Goal: Information Seeking & Learning: Learn about a topic

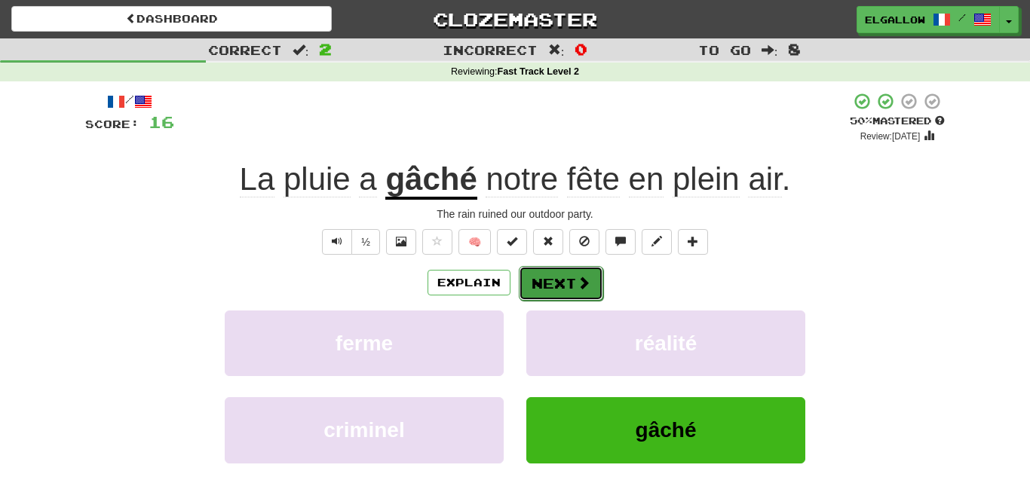
click at [568, 284] on button "Next" at bounding box center [561, 283] width 84 height 35
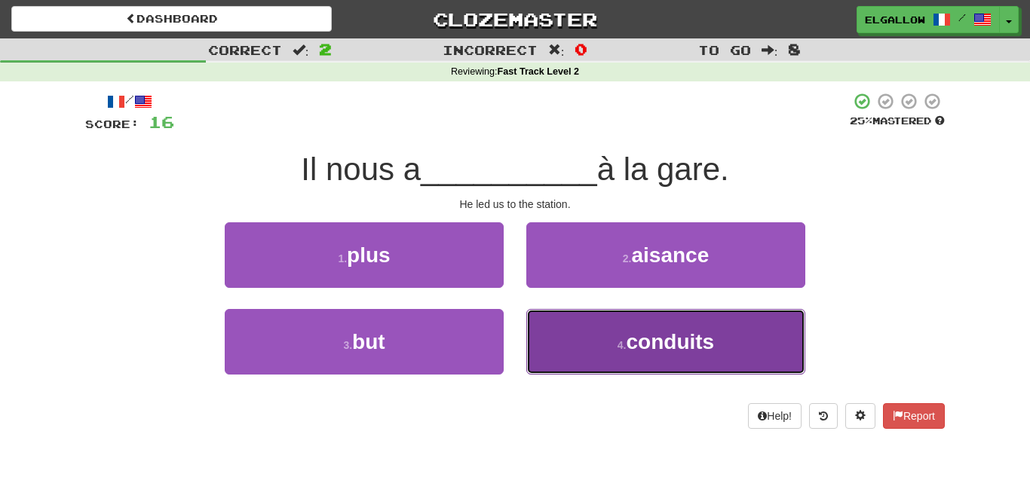
click at [618, 335] on button "4 . conduits" at bounding box center [665, 342] width 279 height 66
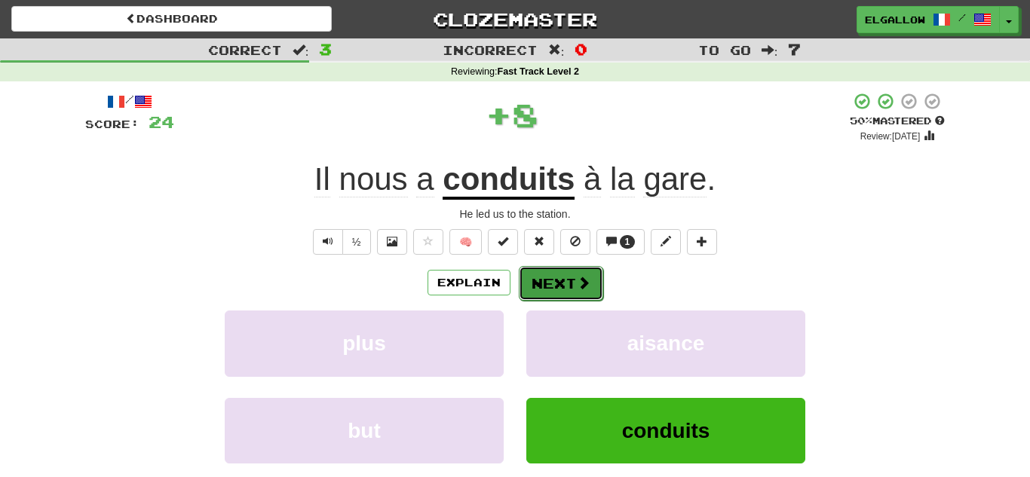
click at [564, 280] on button "Next" at bounding box center [561, 283] width 84 height 35
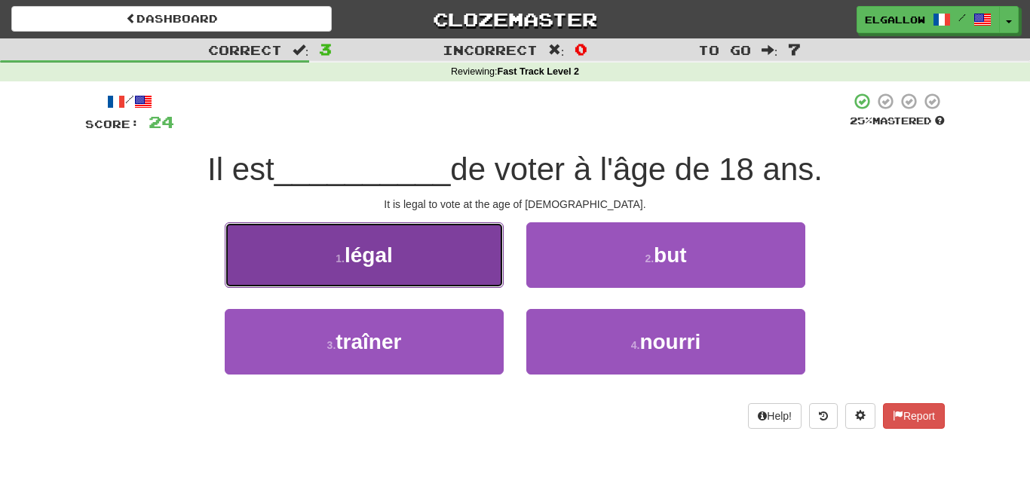
click at [342, 235] on button "1 . [GEOGRAPHIC_DATA]" at bounding box center [364, 255] width 279 height 66
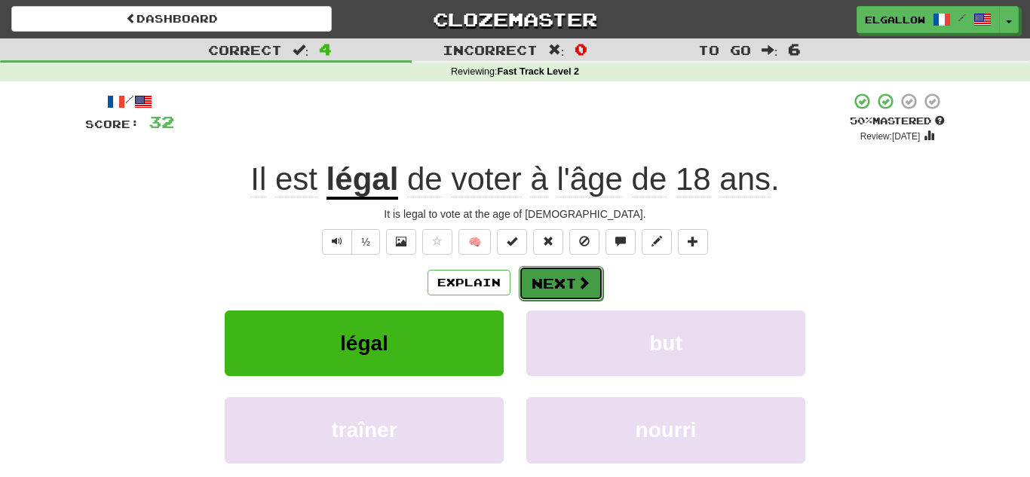
click at [563, 284] on button "Next" at bounding box center [561, 283] width 84 height 35
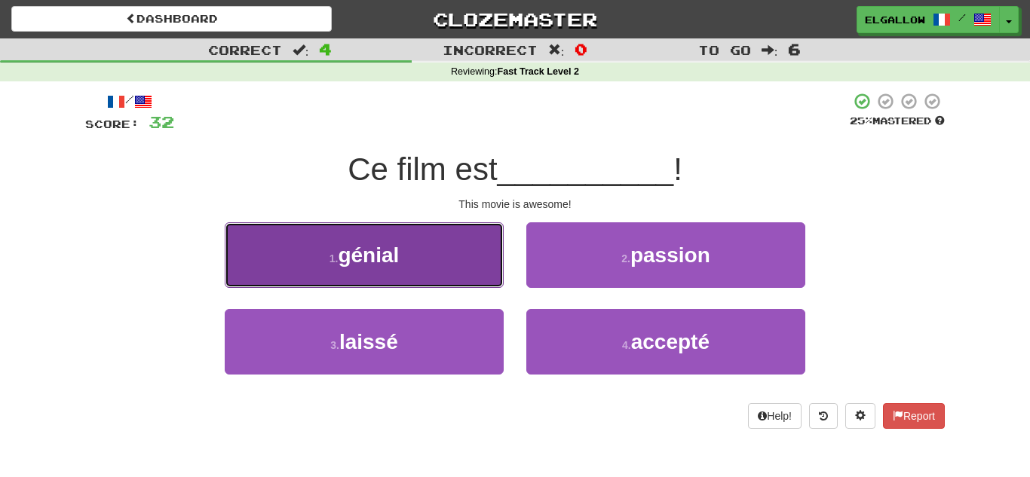
click at [336, 268] on button "1 . génial" at bounding box center [364, 255] width 279 height 66
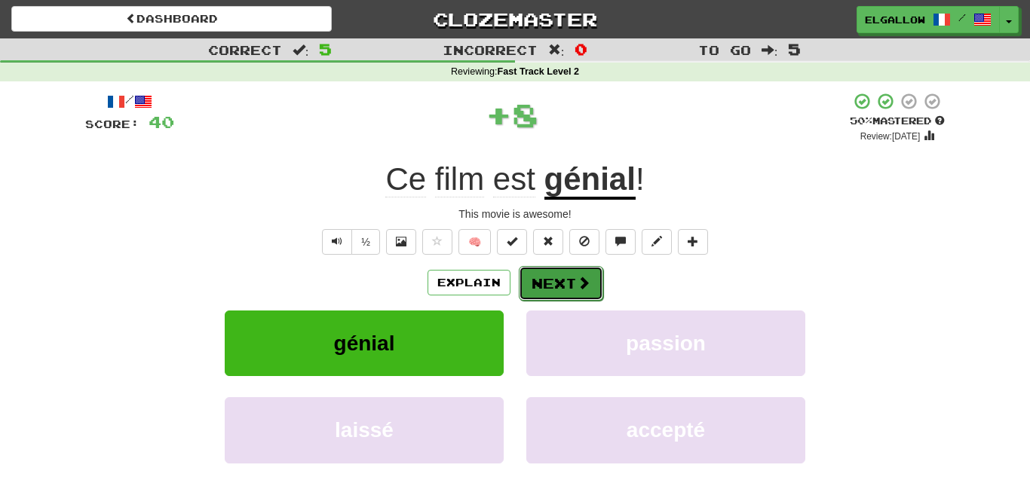
click at [578, 287] on span at bounding box center [584, 283] width 14 height 14
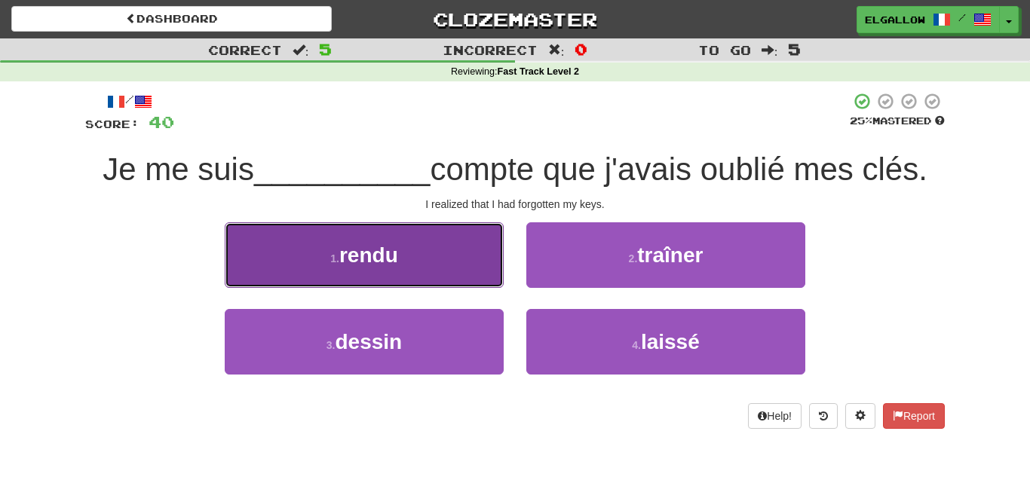
click at [314, 280] on button "1 . rendu" at bounding box center [364, 255] width 279 height 66
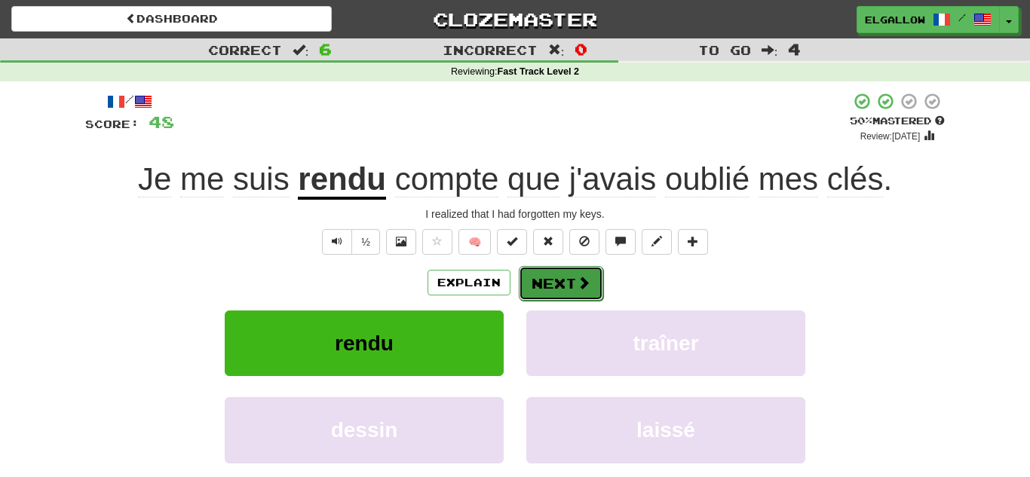
click at [559, 270] on button "Next" at bounding box center [561, 283] width 84 height 35
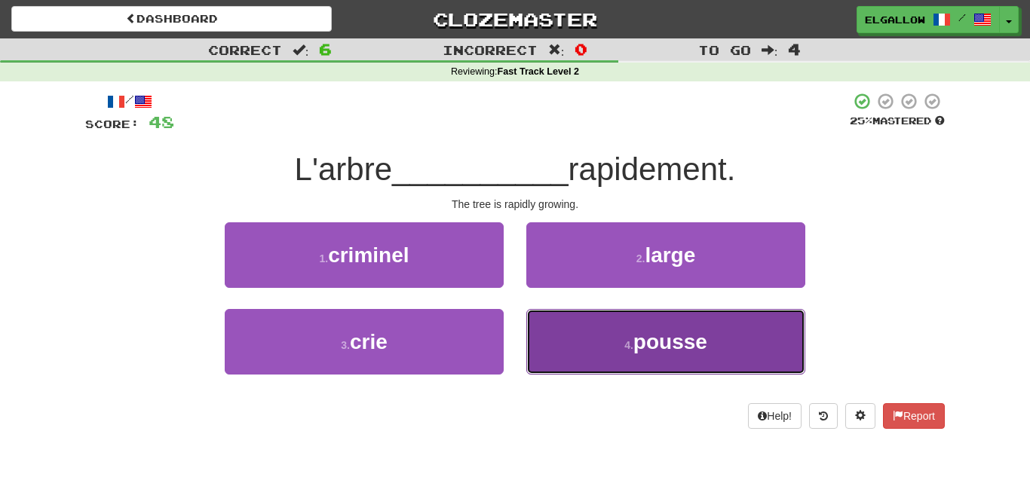
click at [648, 334] on span "pousse" at bounding box center [671, 341] width 74 height 23
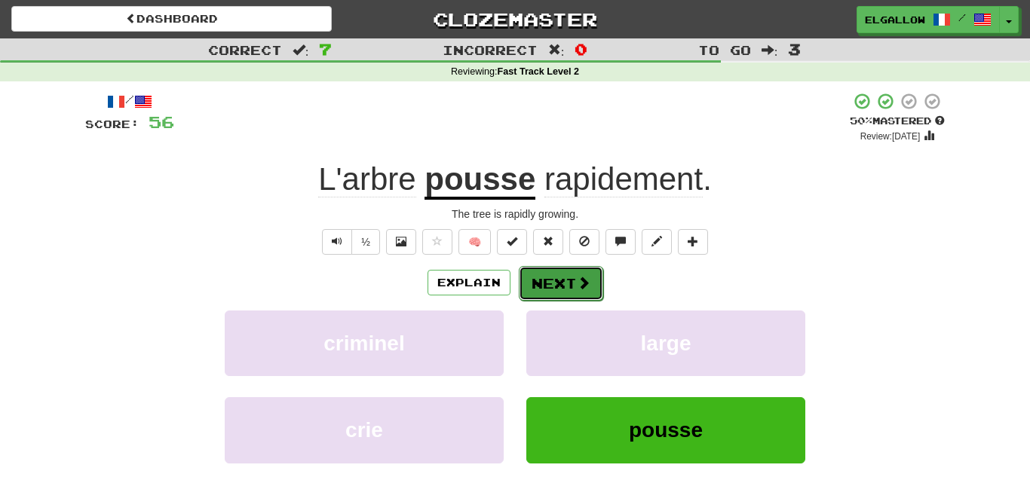
click at [553, 277] on button "Next" at bounding box center [561, 283] width 84 height 35
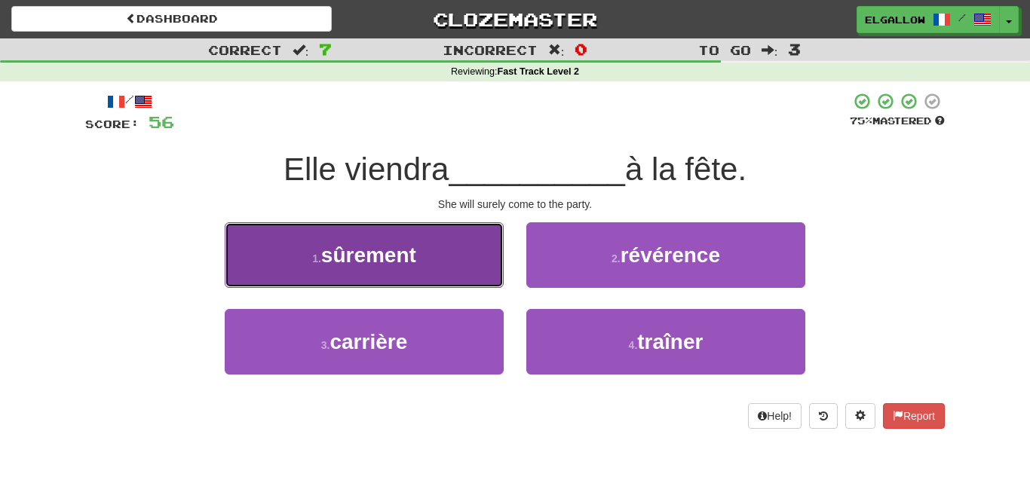
click at [349, 238] on button "1 . sûrement" at bounding box center [364, 255] width 279 height 66
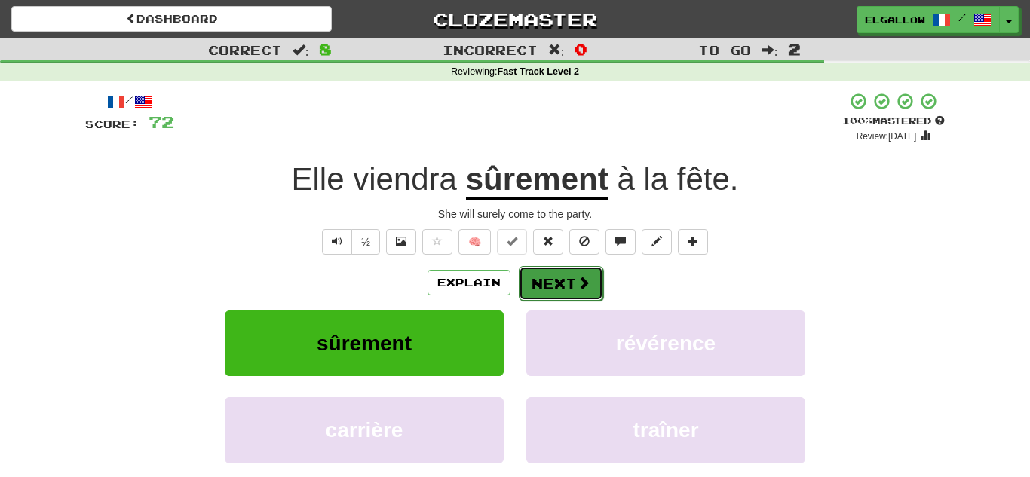
click at [585, 294] on button "Next" at bounding box center [561, 283] width 84 height 35
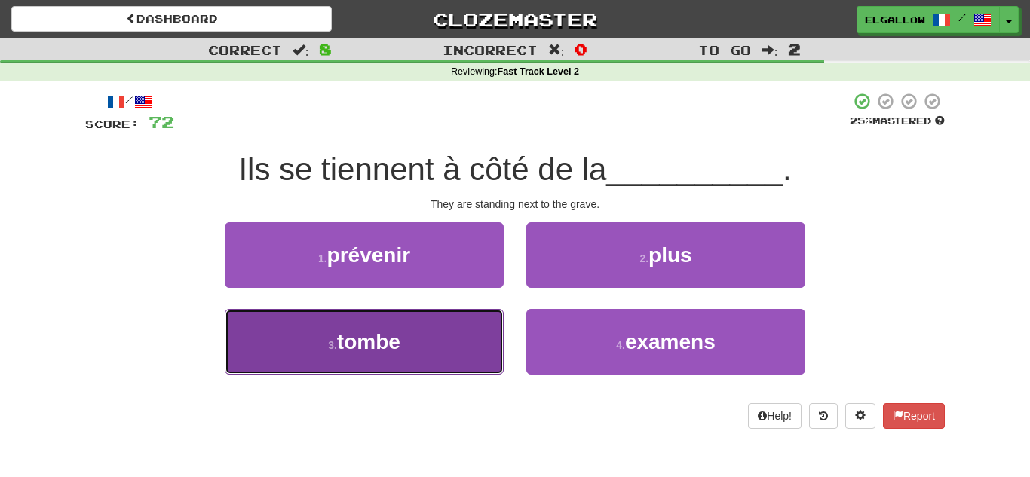
click at [452, 345] on button "3 . tombe" at bounding box center [364, 342] width 279 height 66
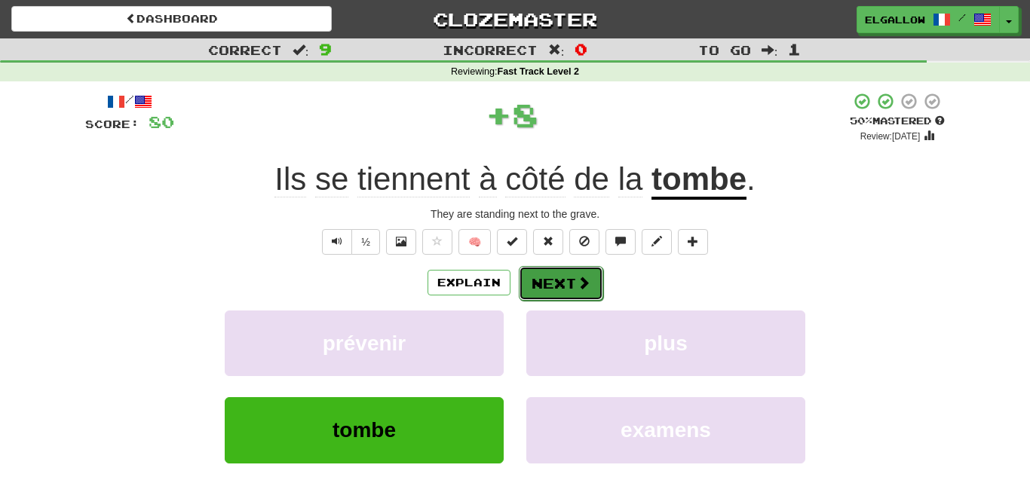
click at [541, 288] on button "Next" at bounding box center [561, 283] width 84 height 35
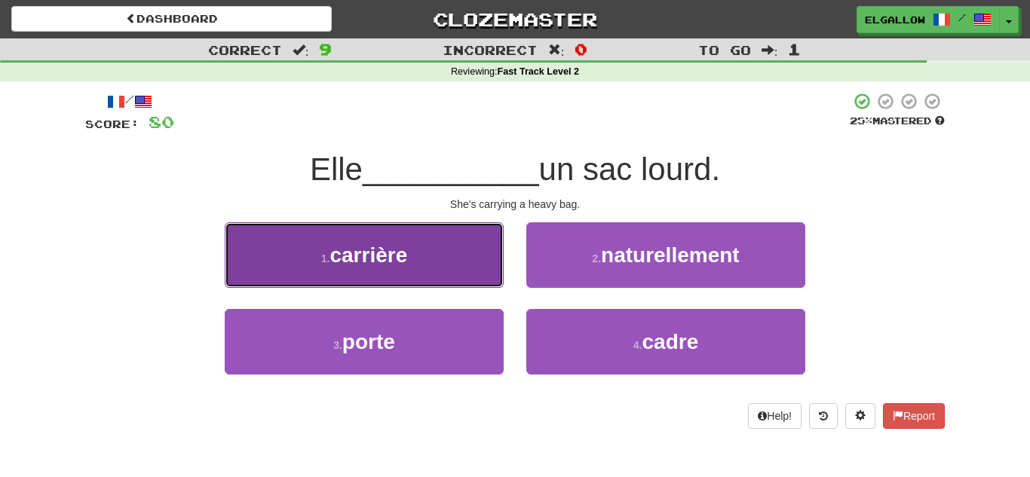
click at [338, 271] on button "1 . carrière" at bounding box center [364, 255] width 279 height 66
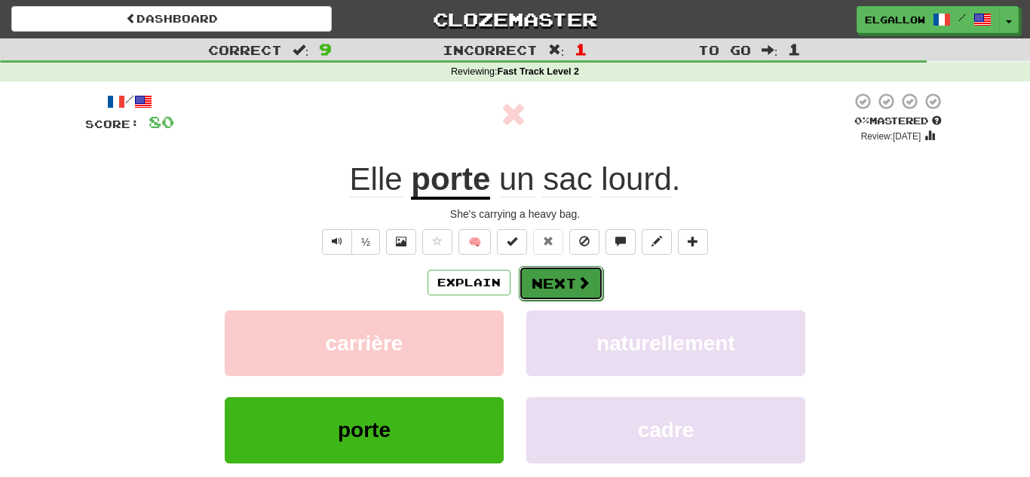
click at [538, 283] on button "Next" at bounding box center [561, 283] width 84 height 35
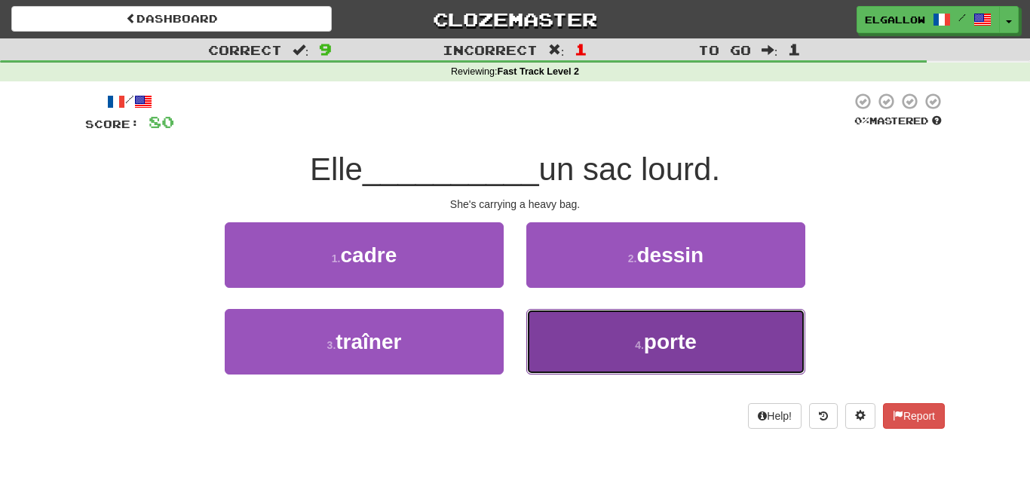
click at [684, 338] on span "porte" at bounding box center [670, 341] width 53 height 23
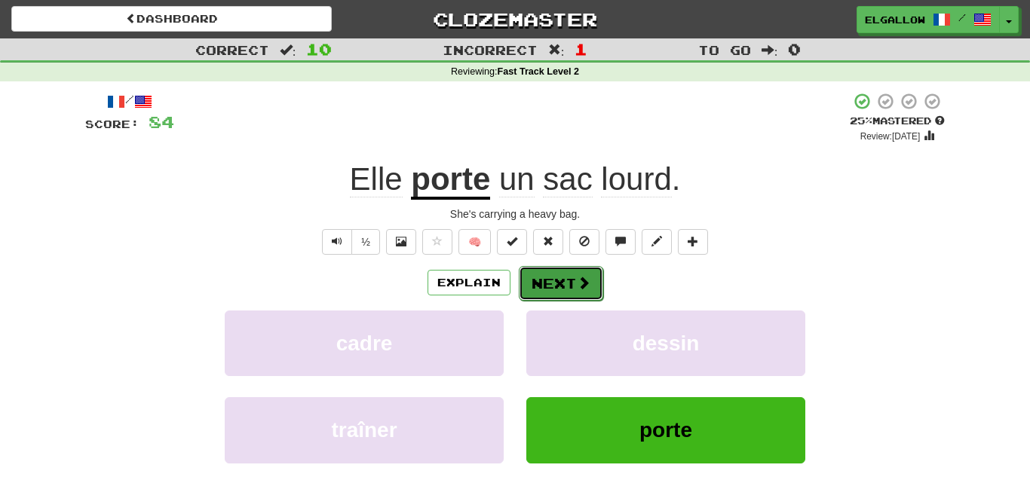
click at [572, 290] on button "Next" at bounding box center [561, 283] width 84 height 35
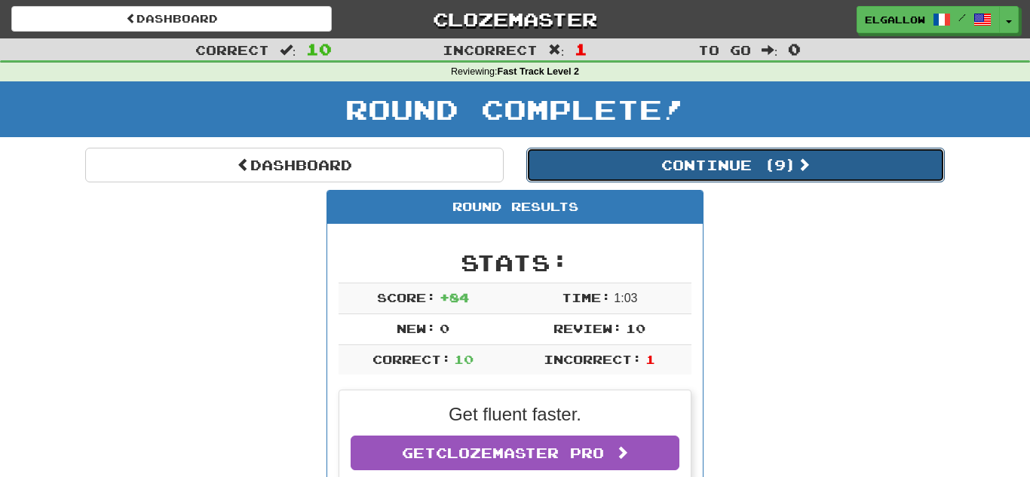
click at [716, 166] on button "Continue ( 9 )" at bounding box center [735, 165] width 419 height 35
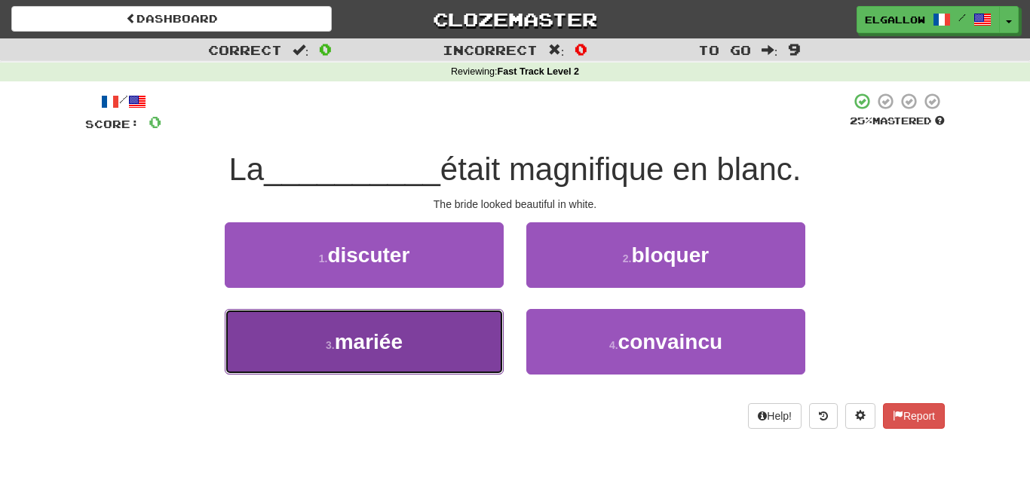
click at [312, 342] on button "3 . mariée" at bounding box center [364, 342] width 279 height 66
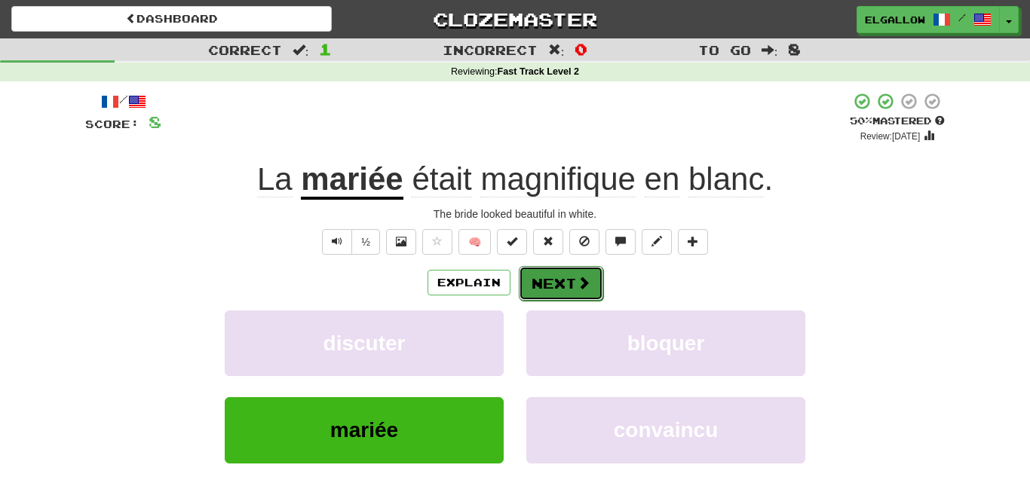
click at [538, 284] on button "Next" at bounding box center [561, 283] width 84 height 35
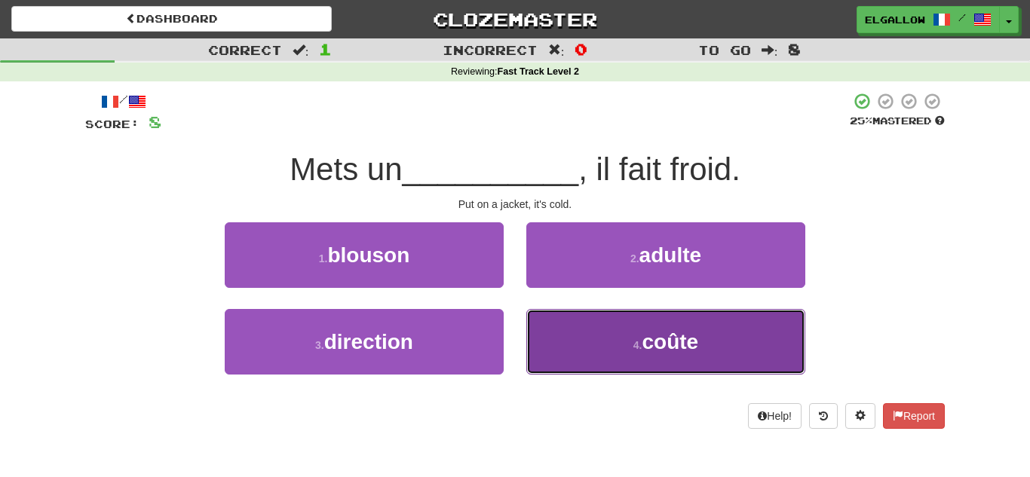
click at [643, 347] on span "coûte" at bounding box center [671, 341] width 57 height 23
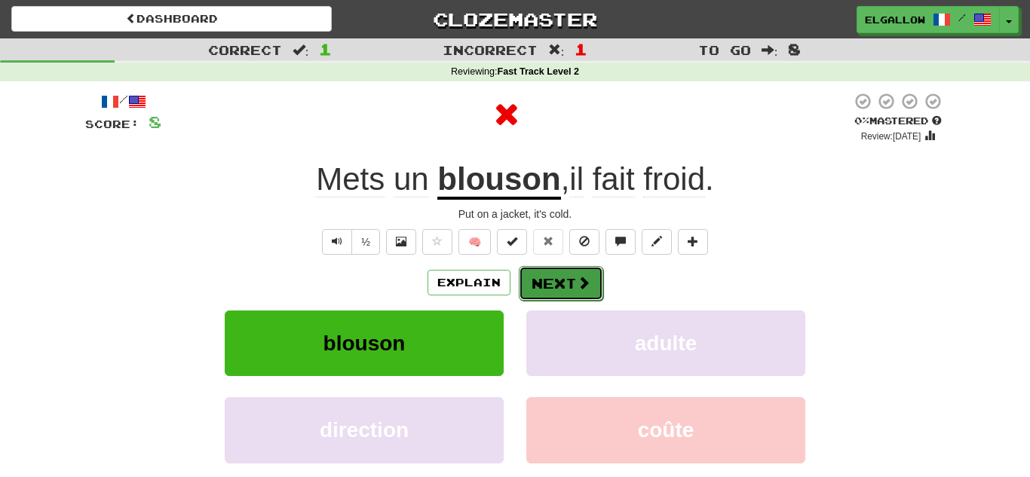
click at [570, 290] on button "Next" at bounding box center [561, 283] width 84 height 35
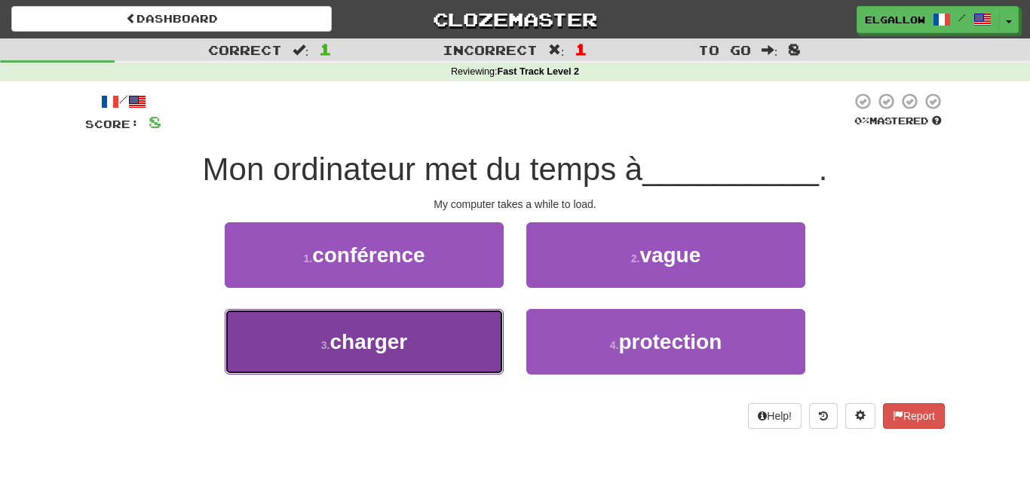
click at [314, 363] on button "3 . charger" at bounding box center [364, 342] width 279 height 66
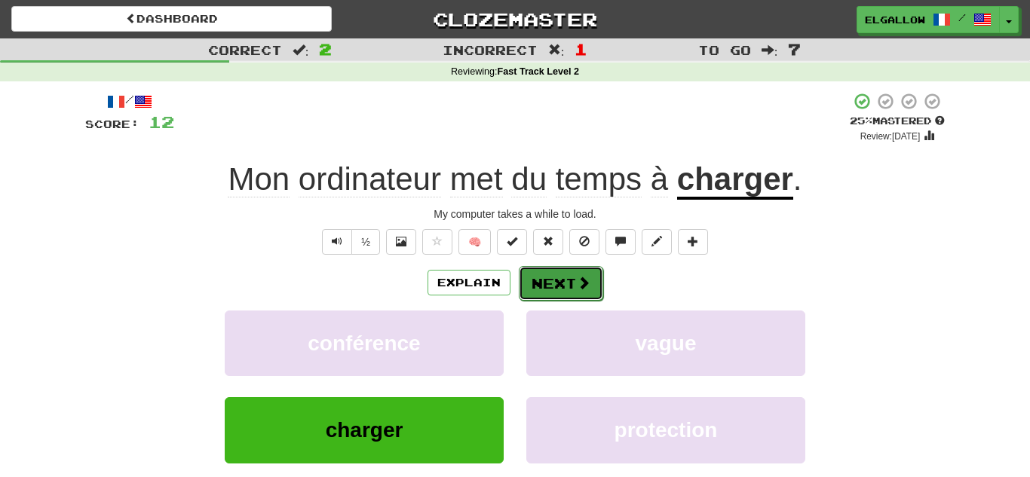
click at [548, 295] on button "Next" at bounding box center [561, 283] width 84 height 35
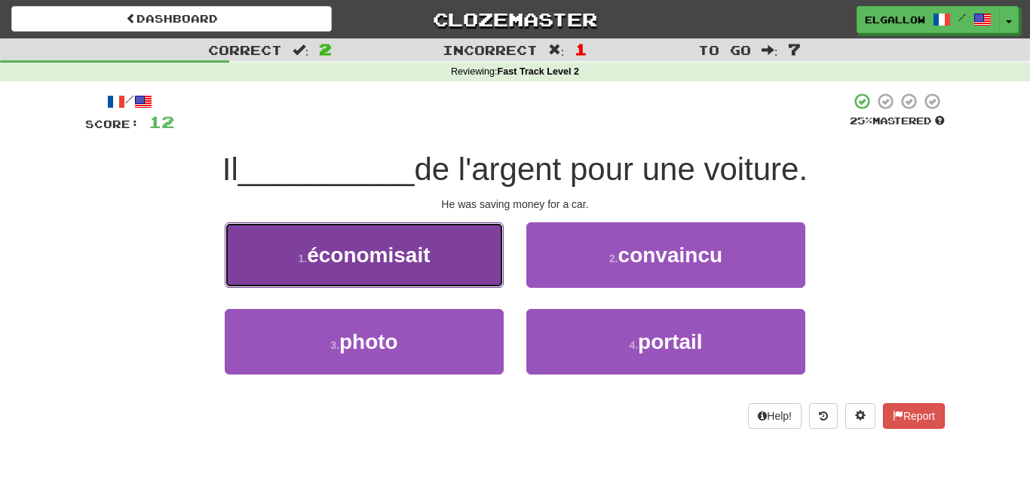
click at [413, 254] on span "économisait" at bounding box center [368, 255] width 123 height 23
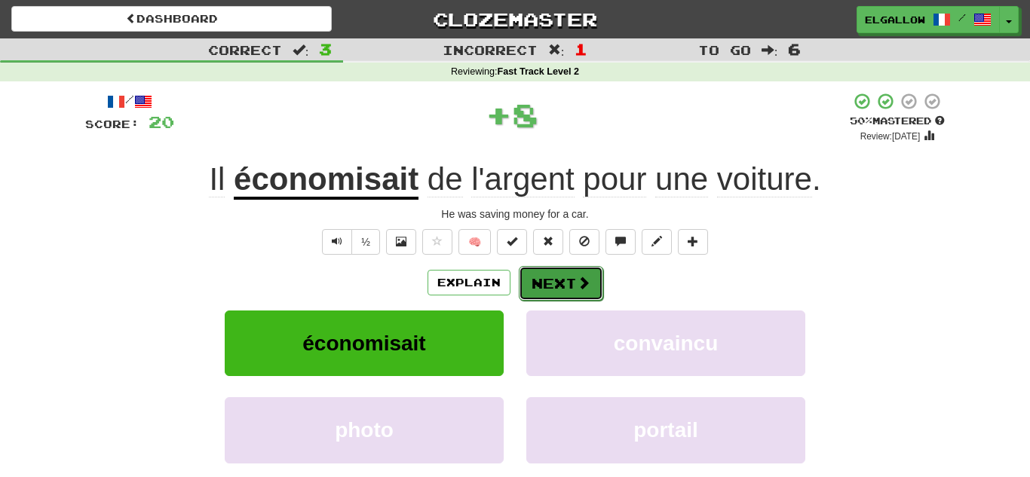
click at [555, 286] on button "Next" at bounding box center [561, 283] width 84 height 35
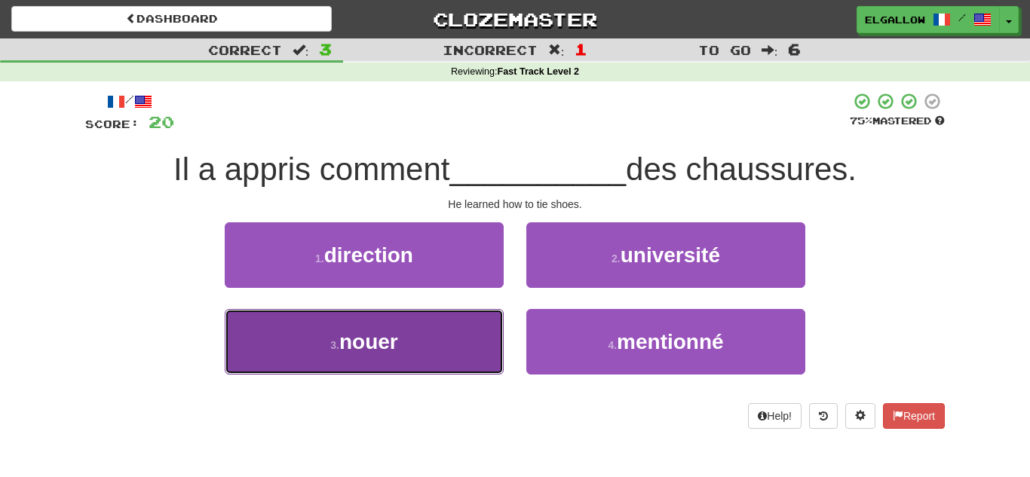
click at [313, 337] on button "3 . nouer" at bounding box center [364, 342] width 279 height 66
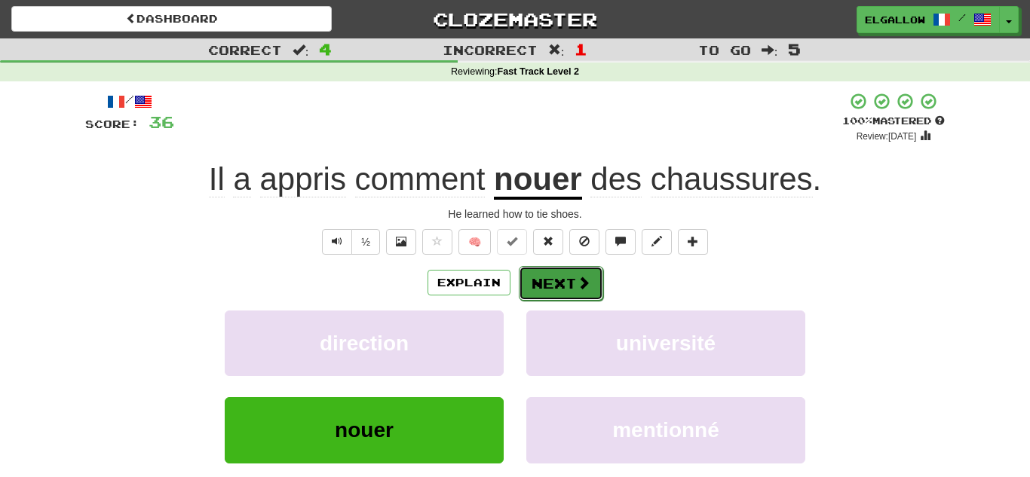
click at [551, 282] on button "Next" at bounding box center [561, 283] width 84 height 35
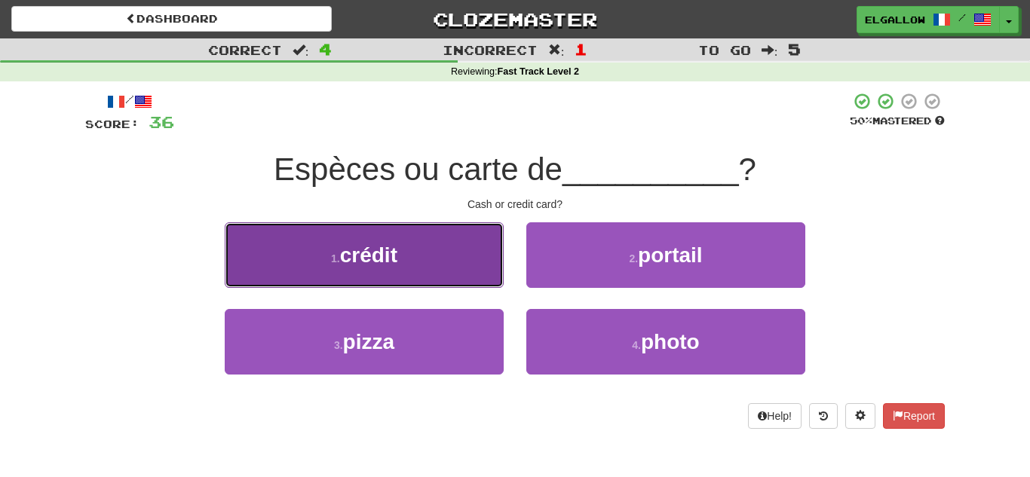
click at [419, 281] on button "1 . crédit" at bounding box center [364, 255] width 279 height 66
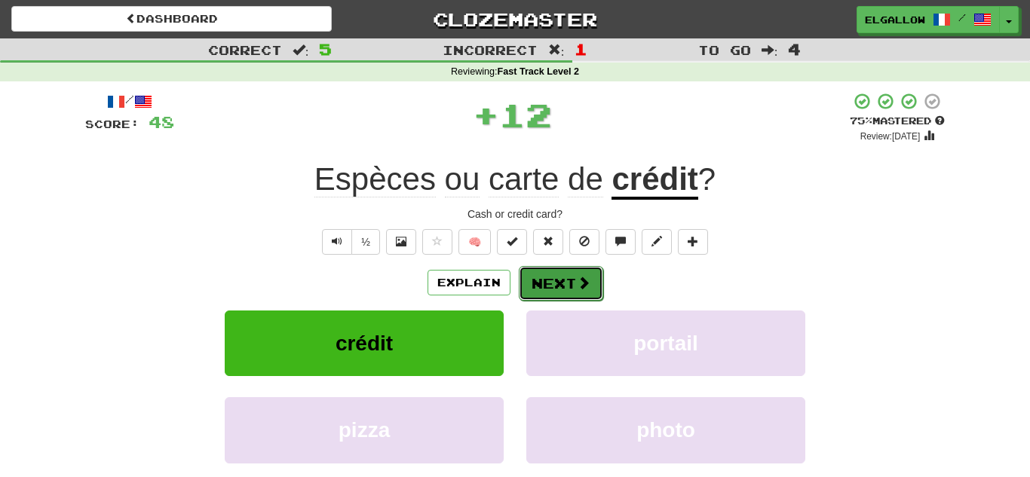
click at [557, 284] on button "Next" at bounding box center [561, 283] width 84 height 35
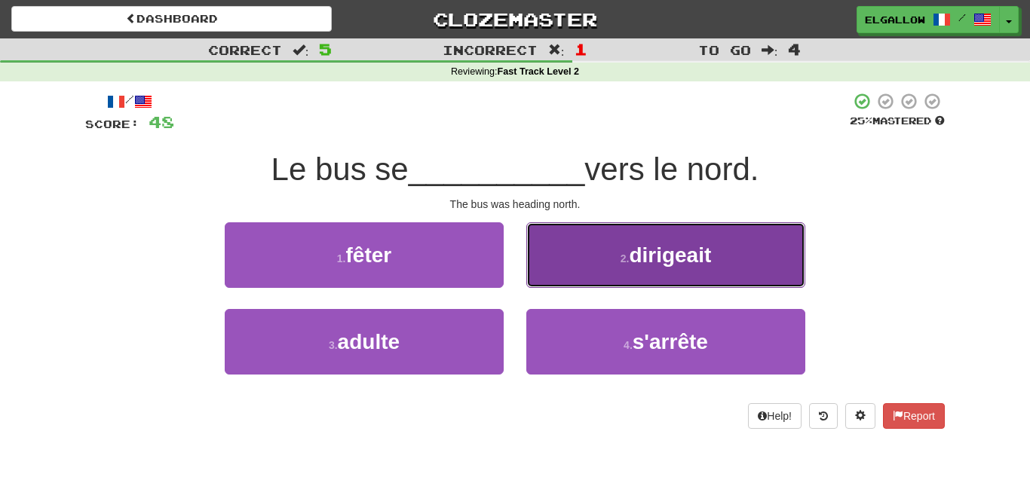
click at [652, 245] on span "dirigeait" at bounding box center [670, 255] width 82 height 23
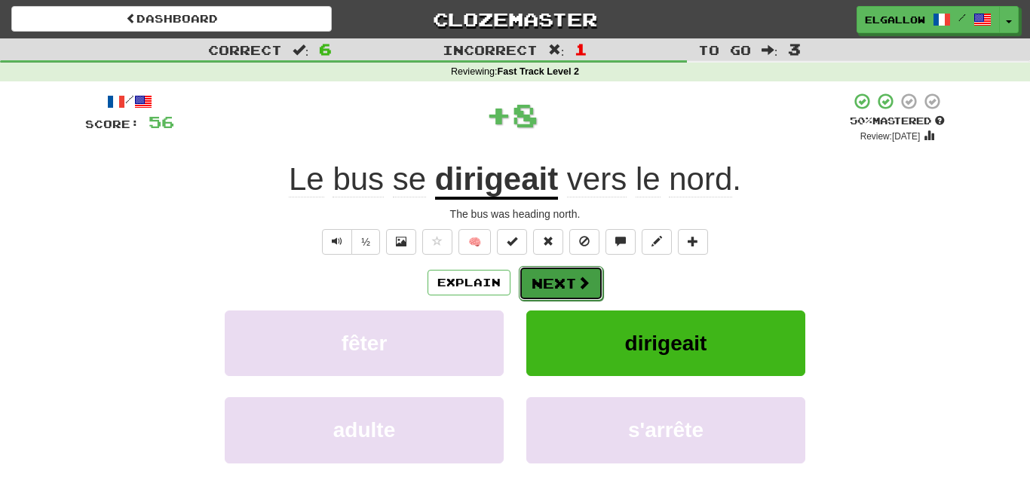
click at [546, 289] on button "Next" at bounding box center [561, 283] width 84 height 35
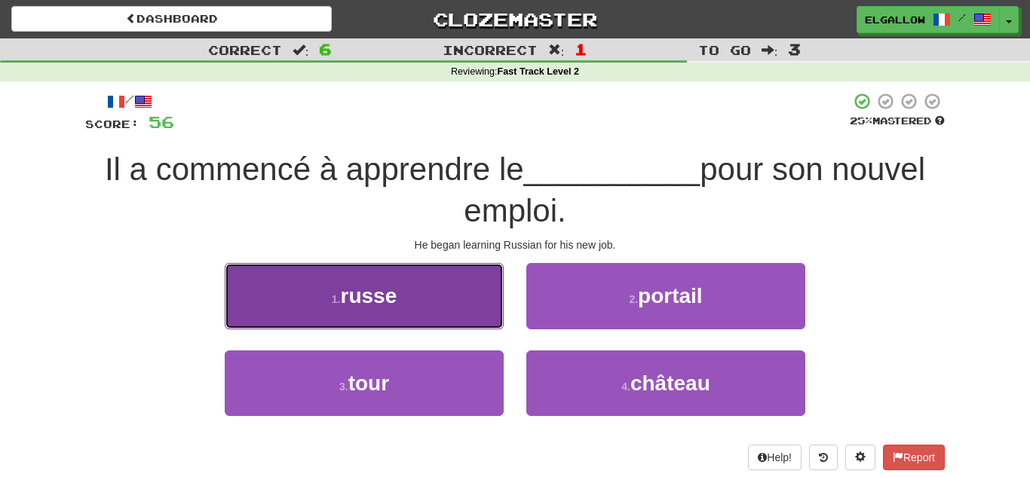
click at [403, 272] on button "1 . russe" at bounding box center [364, 296] width 279 height 66
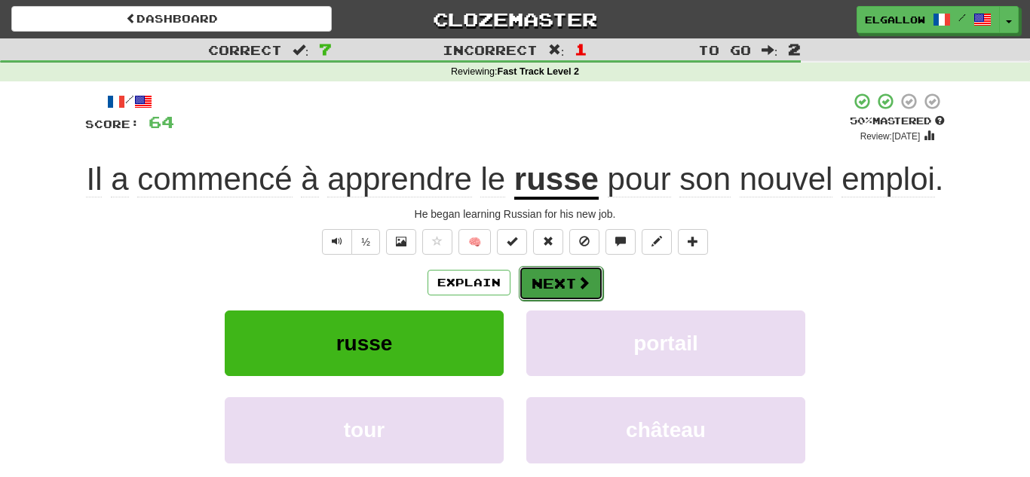
click at [552, 268] on button "Next" at bounding box center [561, 283] width 84 height 35
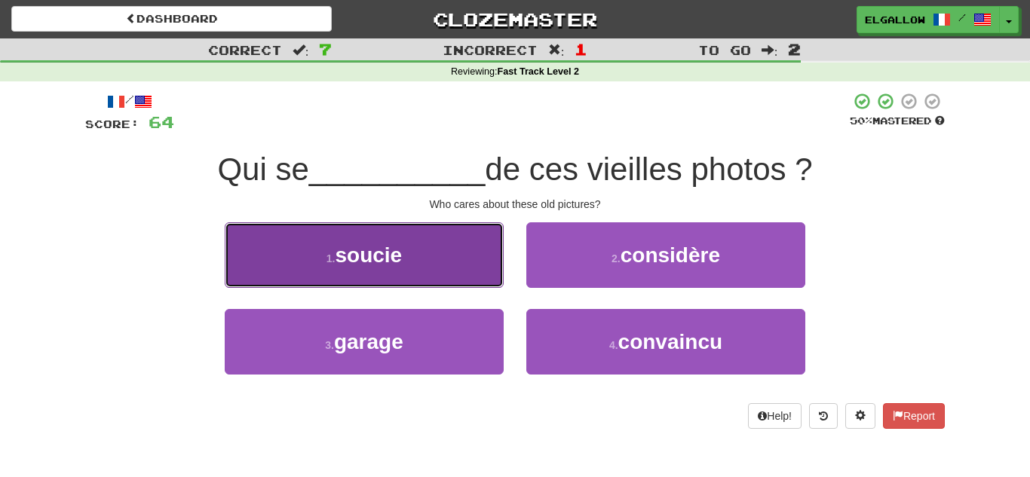
click at [324, 239] on button "1 . soucie" at bounding box center [364, 255] width 279 height 66
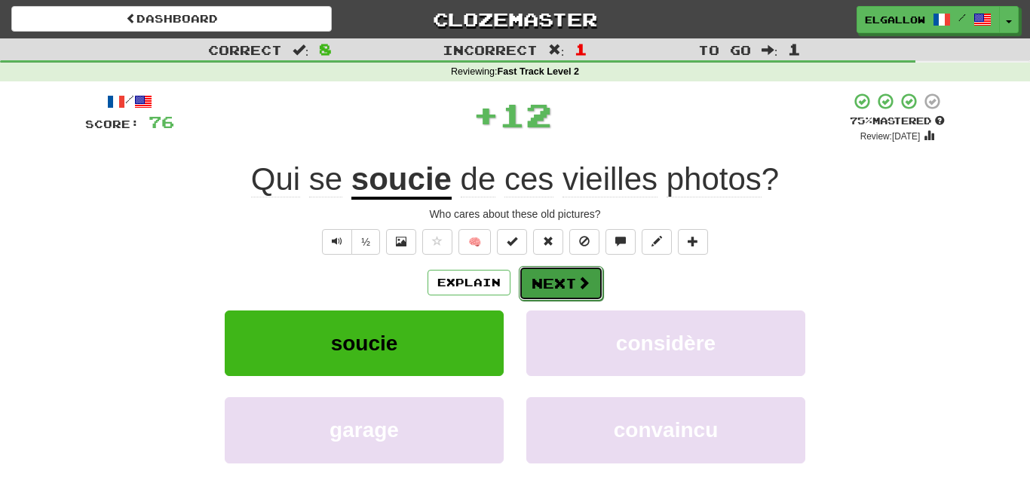
click at [572, 284] on button "Next" at bounding box center [561, 283] width 84 height 35
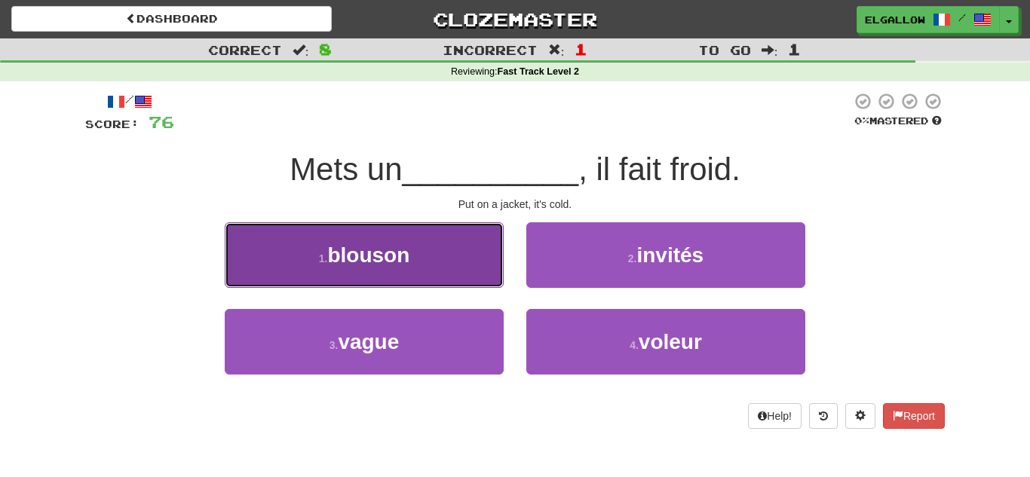
click at [419, 284] on button "1 . blouson" at bounding box center [364, 255] width 279 height 66
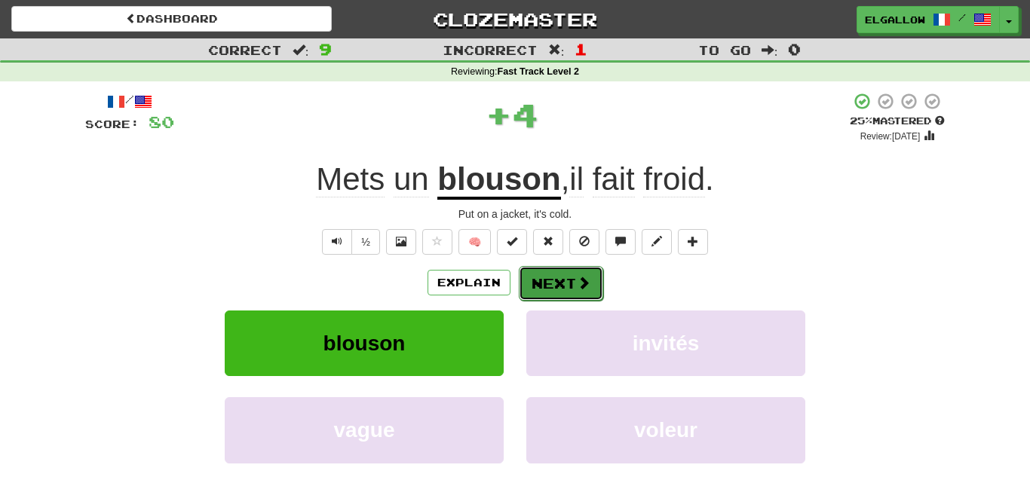
click at [577, 284] on span at bounding box center [584, 283] width 14 height 14
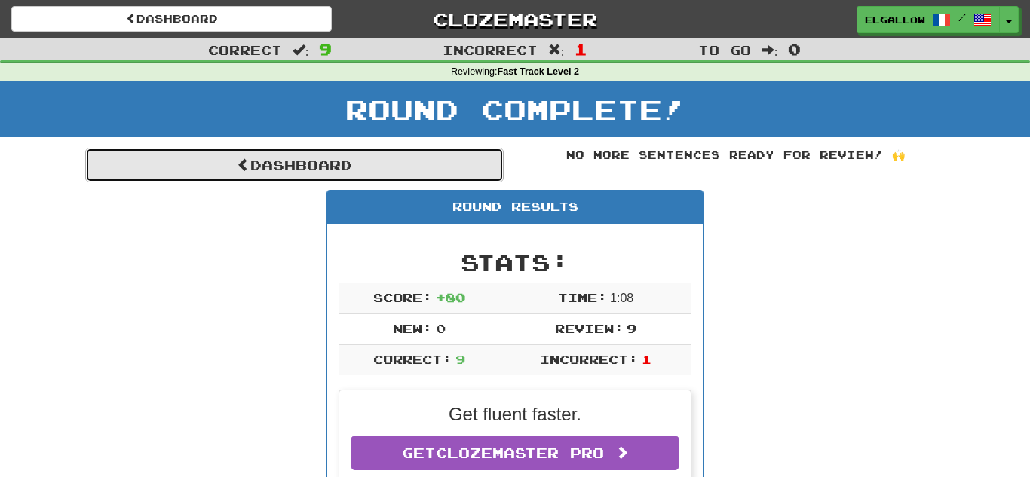
click at [288, 164] on link "Dashboard" at bounding box center [294, 165] width 419 height 35
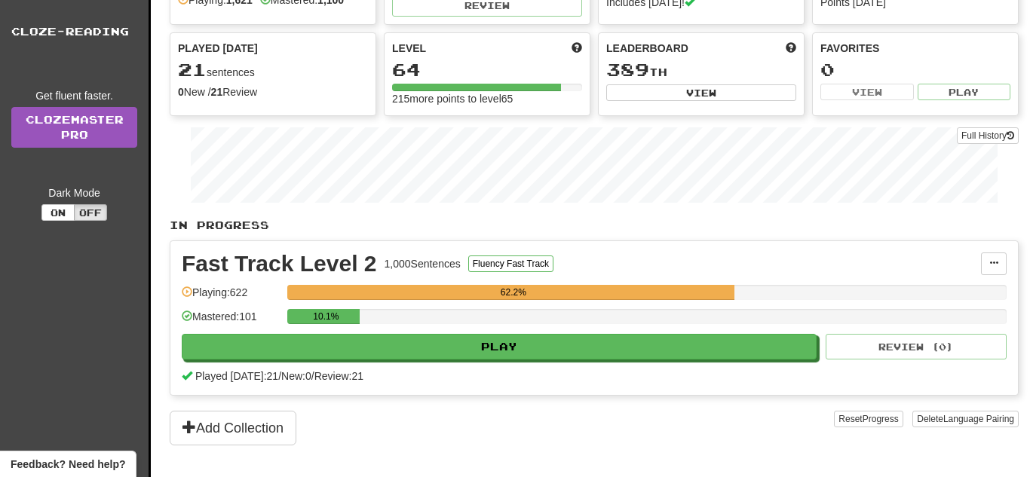
scroll to position [137, 0]
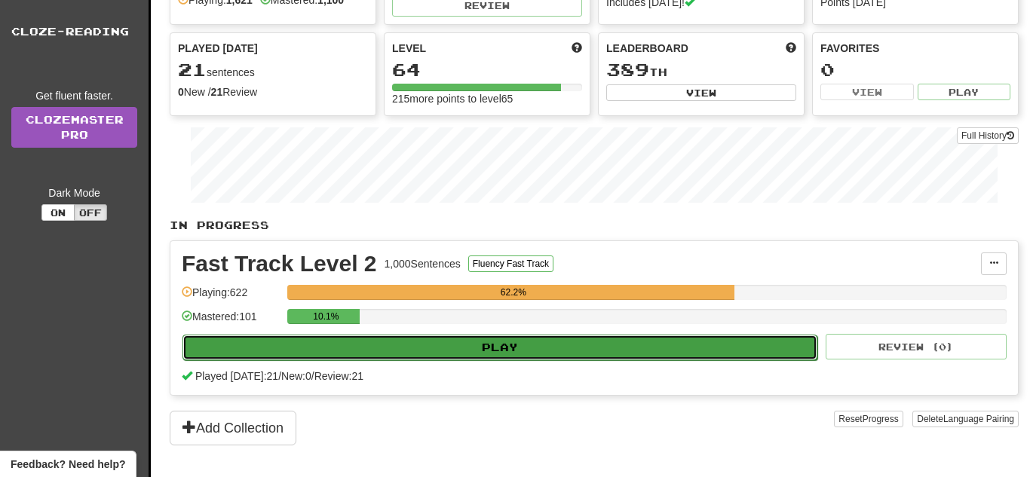
click at [464, 342] on button "Play" at bounding box center [500, 348] width 635 height 26
select select "**"
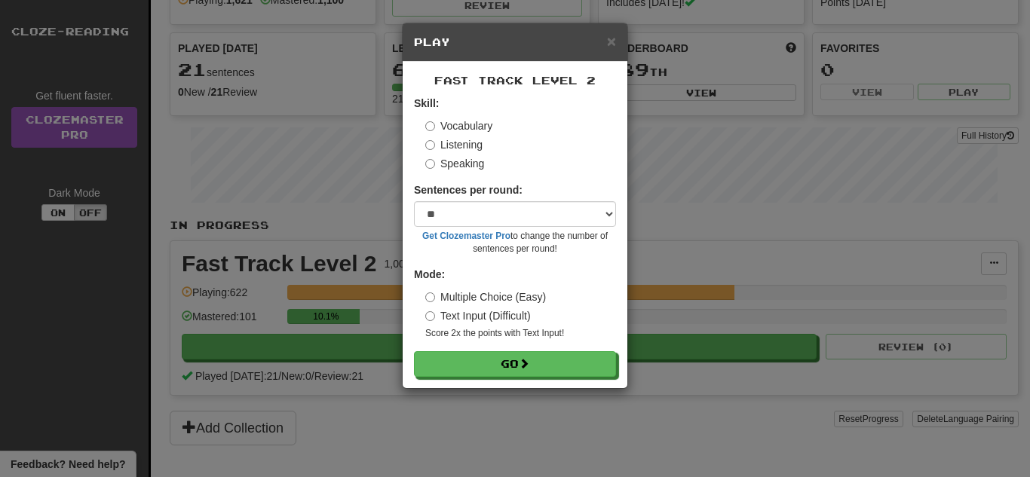
click at [470, 159] on label "Speaking" at bounding box center [454, 163] width 59 height 15
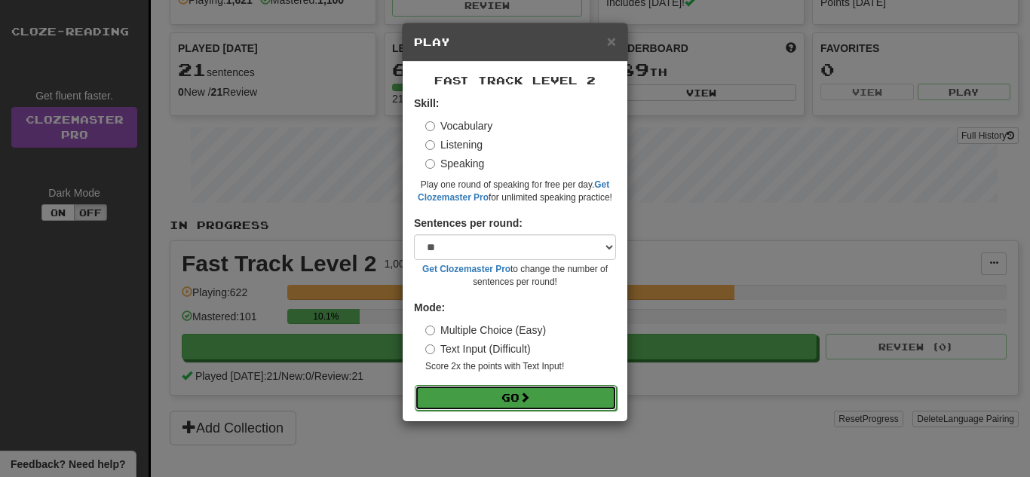
click at [495, 400] on button "Go" at bounding box center [516, 398] width 202 height 26
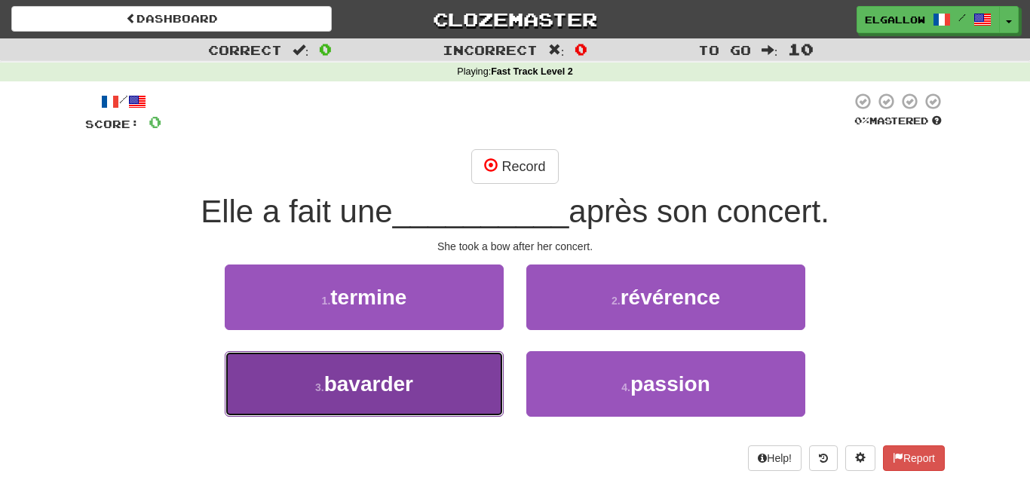
click at [298, 385] on button "3 . bavarder" at bounding box center [364, 384] width 279 height 66
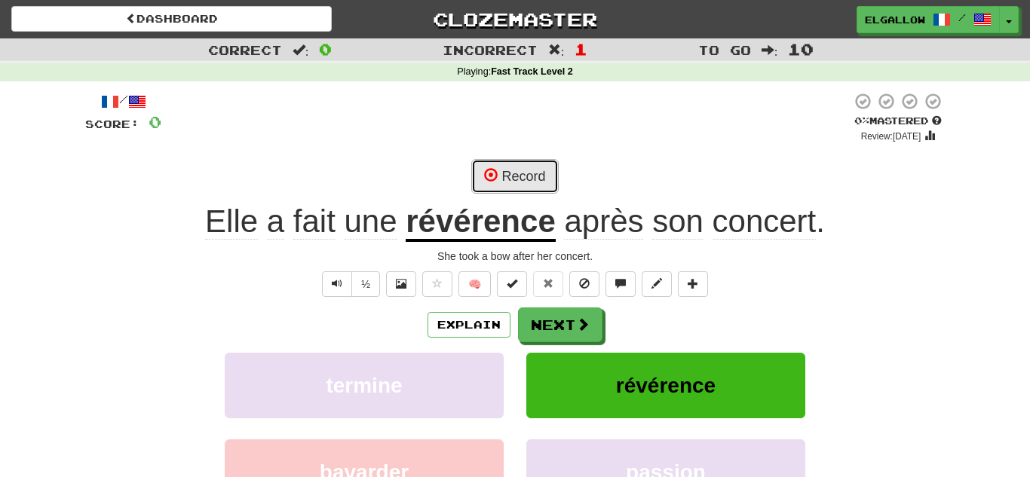
click at [509, 170] on button "Record" at bounding box center [514, 176] width 87 height 35
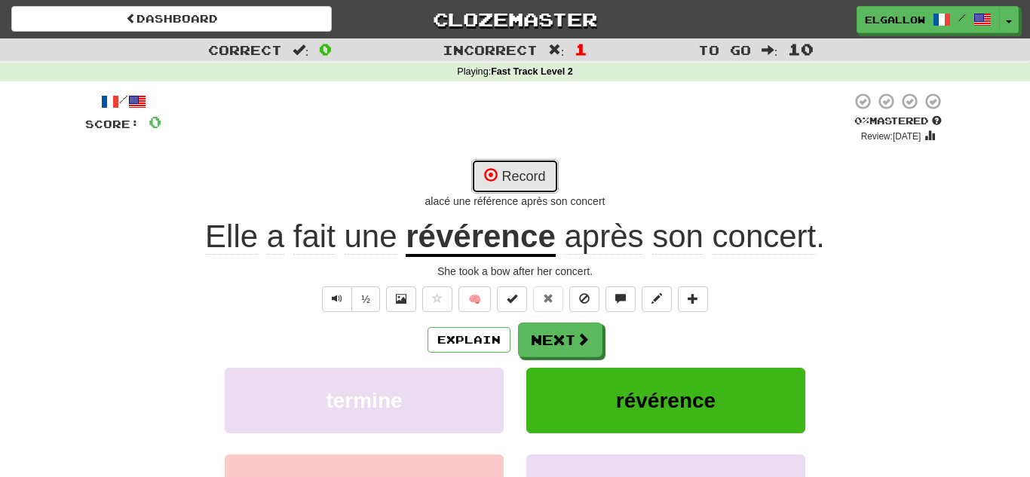
click at [544, 159] on button "Record" at bounding box center [514, 176] width 87 height 35
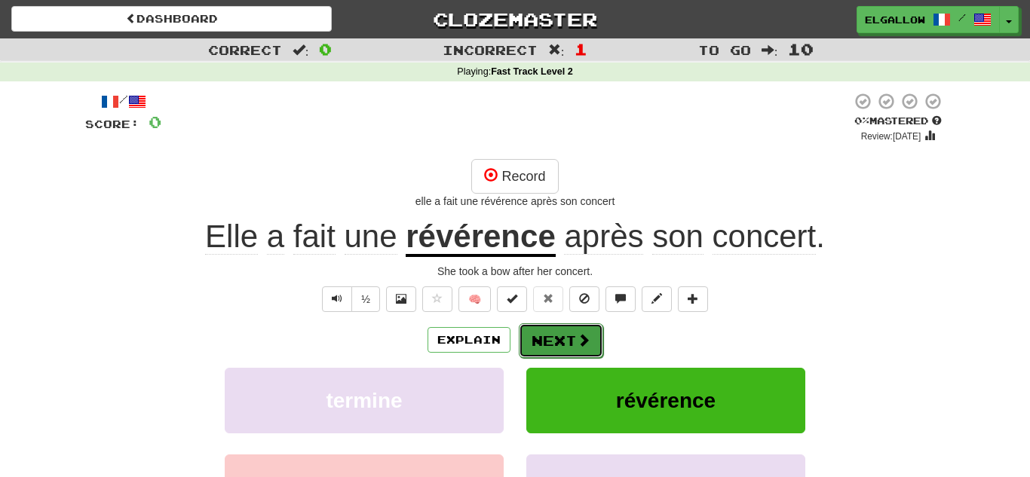
click at [588, 338] on span at bounding box center [584, 340] width 14 height 14
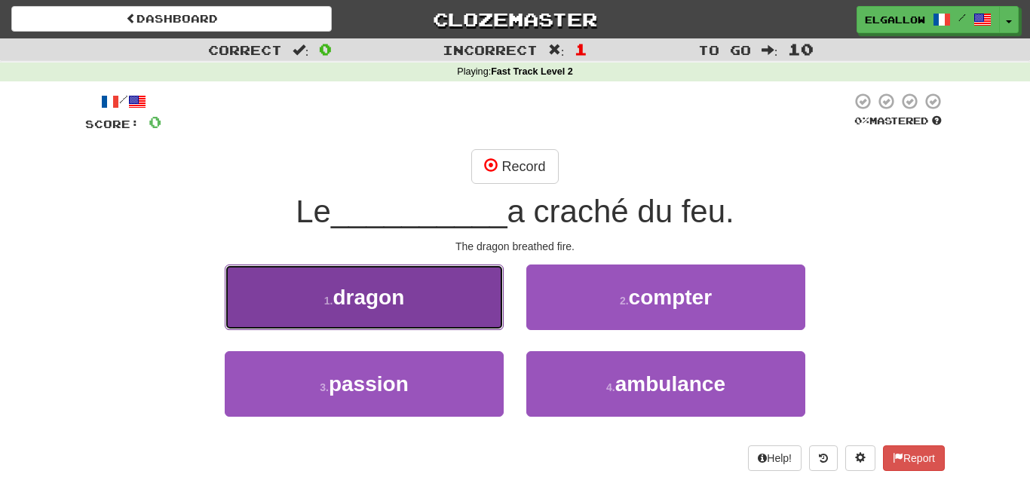
click at [268, 310] on button "1 . dragon" at bounding box center [364, 298] width 279 height 66
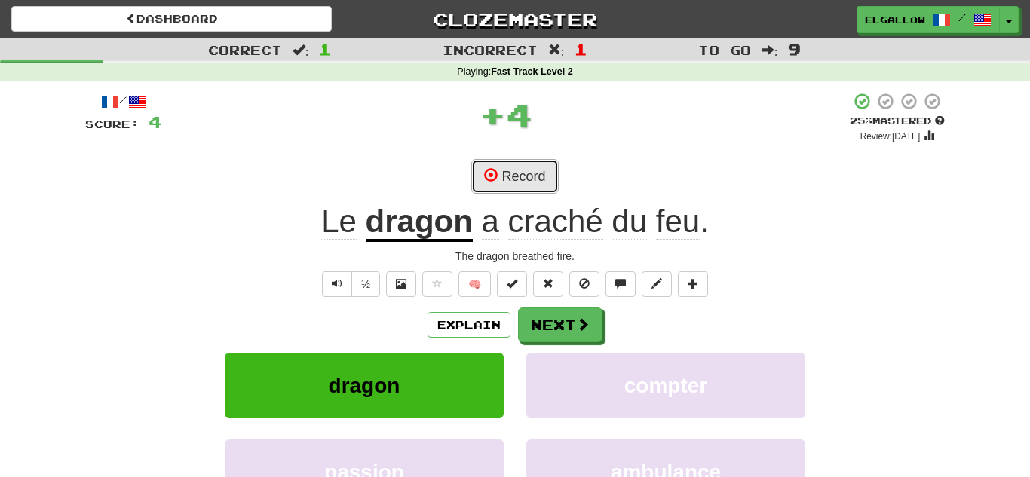
click at [521, 180] on button "Record" at bounding box center [514, 176] width 87 height 35
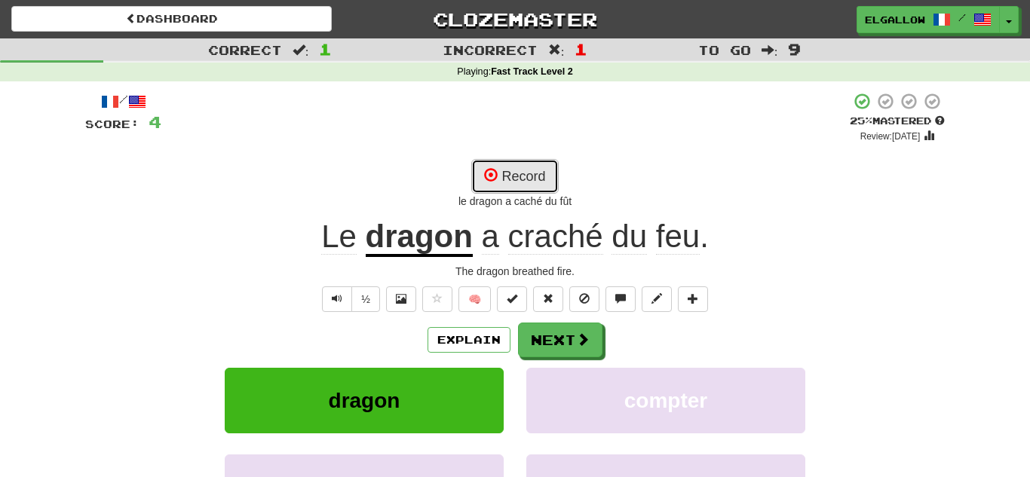
click at [538, 188] on button "Record" at bounding box center [514, 176] width 87 height 35
click at [491, 175] on span at bounding box center [491, 175] width 14 height 14
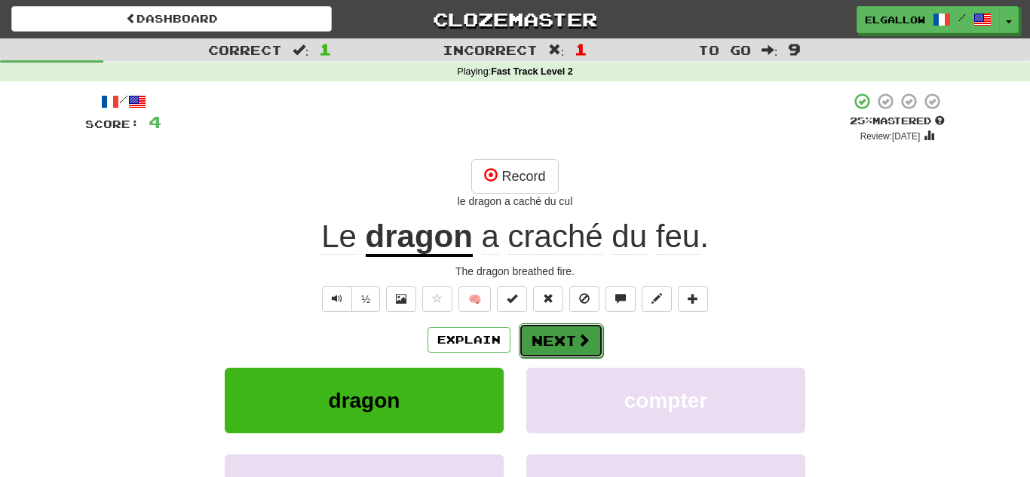
click at [583, 347] on span at bounding box center [584, 340] width 14 height 14
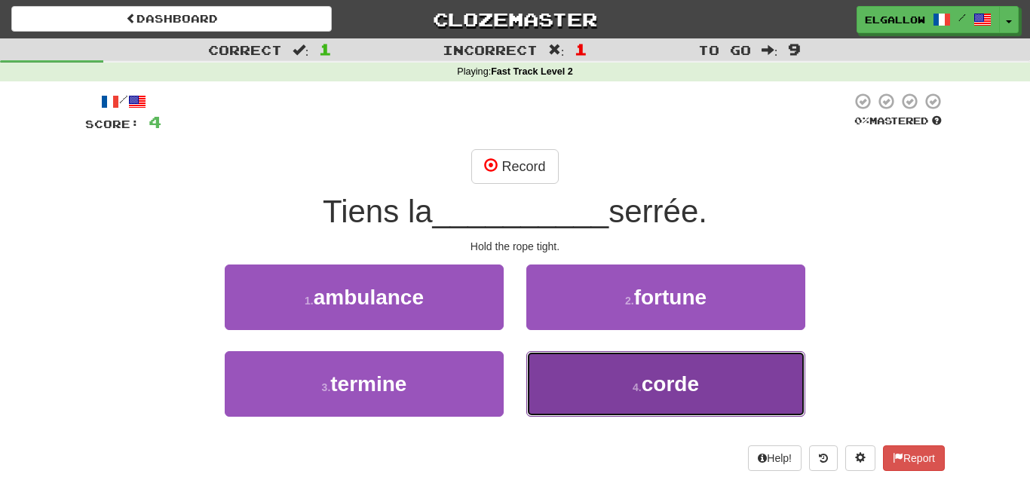
click at [608, 367] on button "4 . corde" at bounding box center [665, 384] width 279 height 66
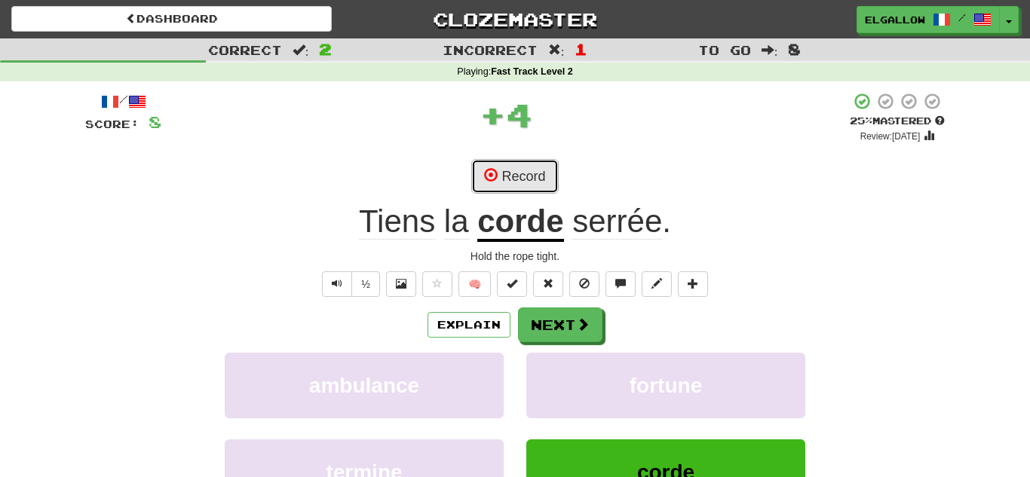
click at [548, 168] on button "Record" at bounding box center [514, 176] width 87 height 35
click at [511, 164] on button "Record" at bounding box center [514, 176] width 87 height 35
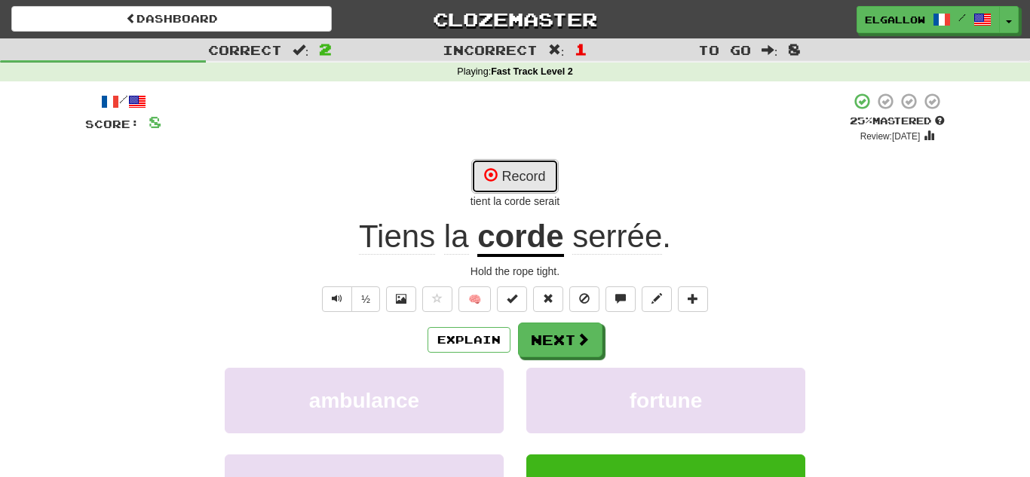
click at [511, 179] on button "Record" at bounding box center [514, 176] width 87 height 35
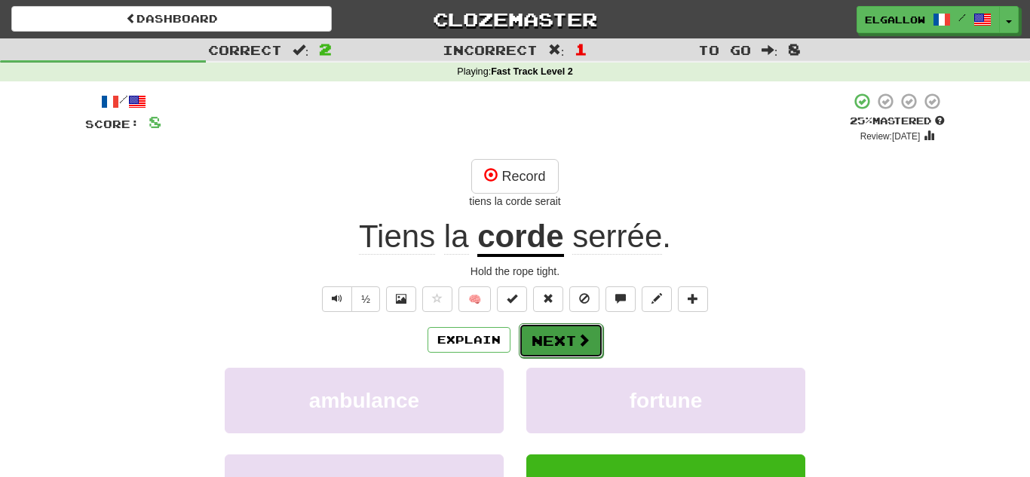
click at [581, 336] on span at bounding box center [584, 340] width 14 height 14
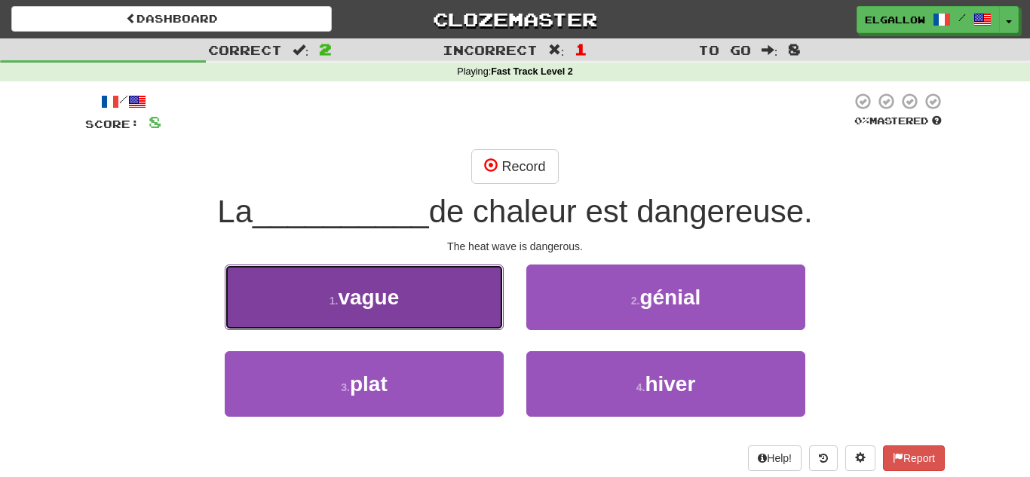
click at [238, 289] on button "1 . vague" at bounding box center [364, 298] width 279 height 66
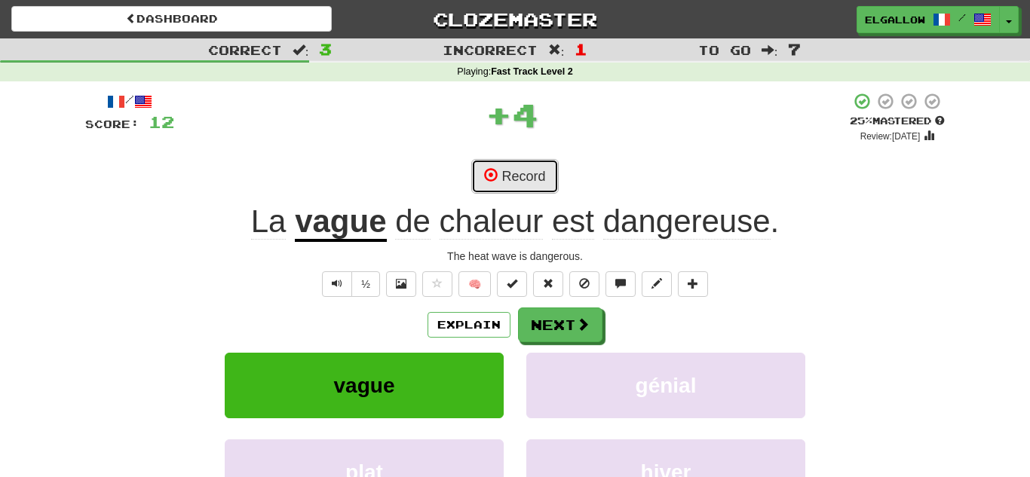
click at [512, 164] on button "Record" at bounding box center [514, 176] width 87 height 35
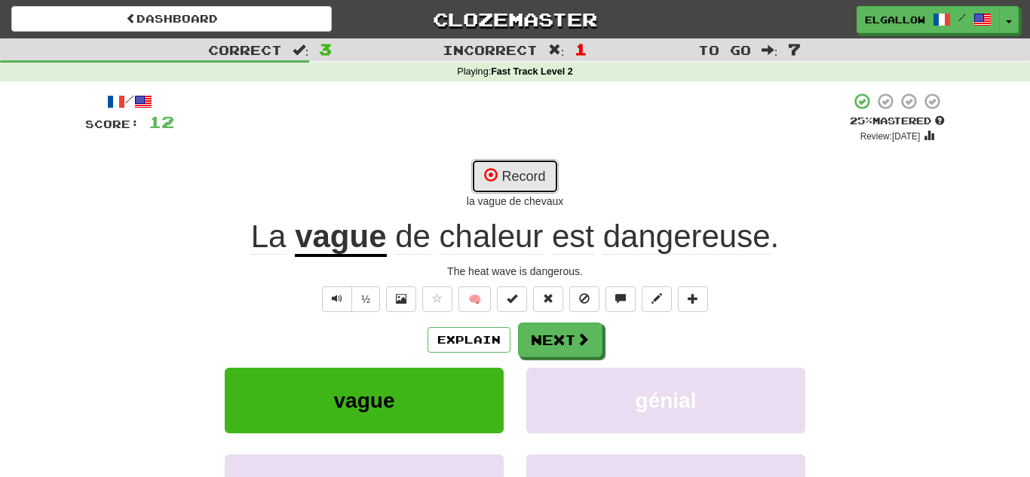
click at [520, 179] on button "Record" at bounding box center [514, 176] width 87 height 35
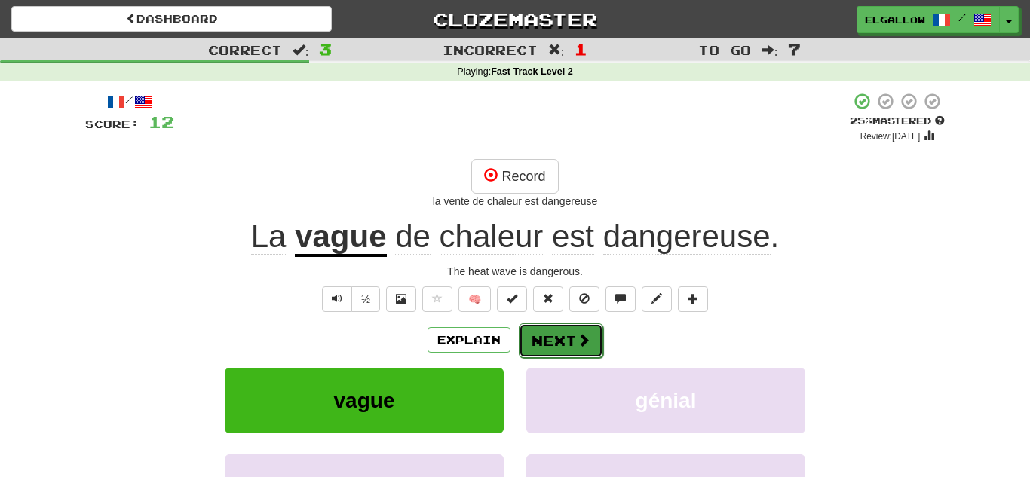
click at [580, 351] on button "Next" at bounding box center [561, 341] width 84 height 35
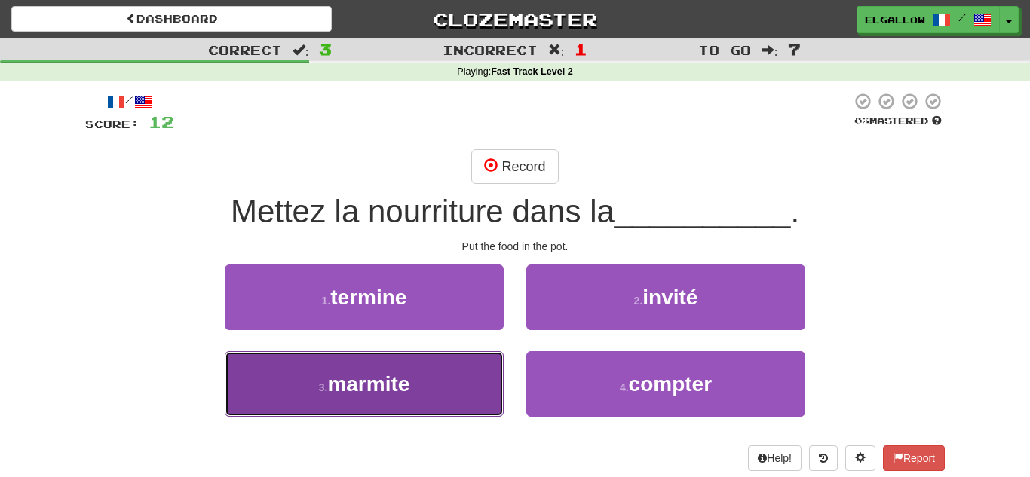
click at [339, 360] on button "3 . marmite" at bounding box center [364, 384] width 279 height 66
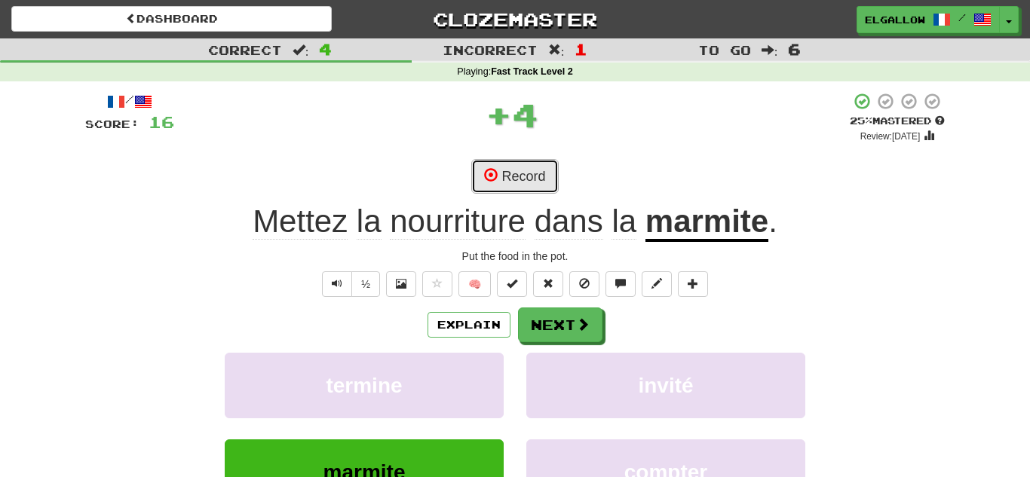
click at [526, 161] on button "Record" at bounding box center [514, 176] width 87 height 35
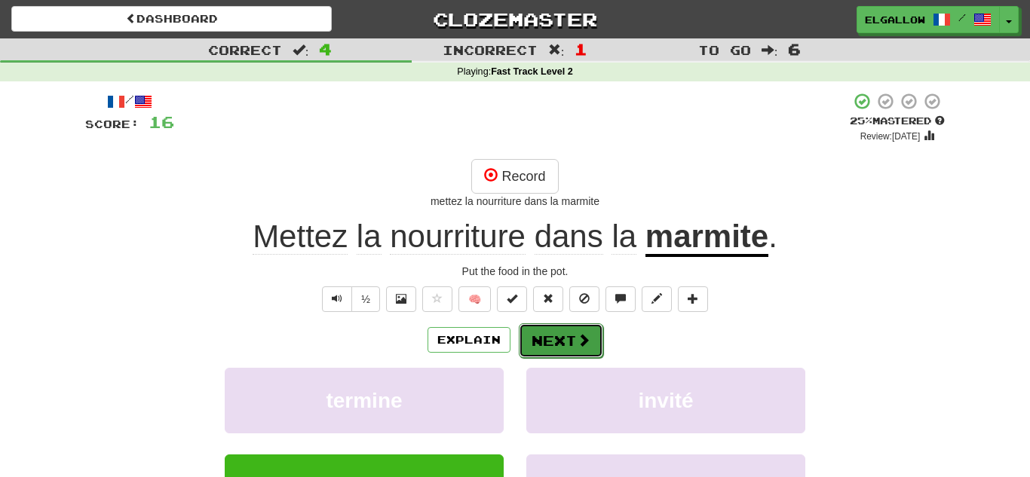
click at [587, 339] on span at bounding box center [584, 340] width 14 height 14
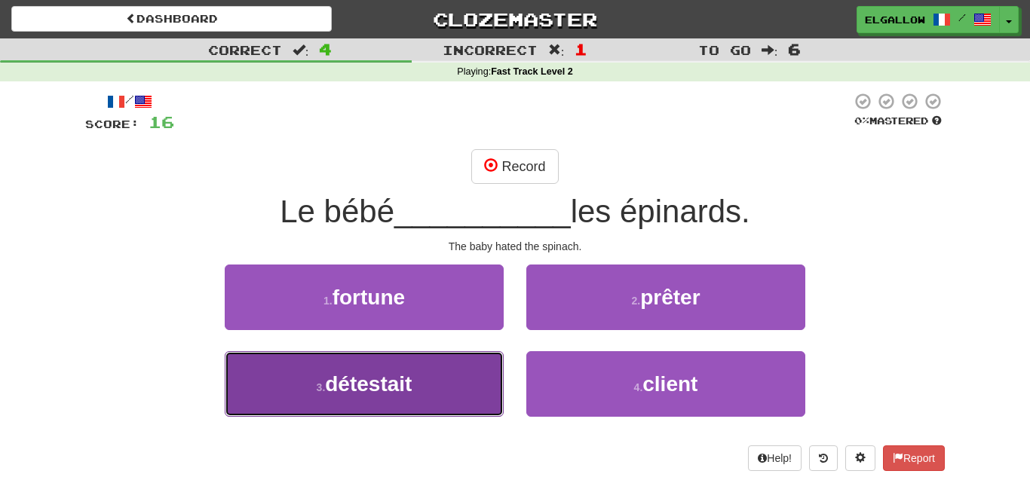
click at [359, 376] on span "détestait" at bounding box center [368, 384] width 87 height 23
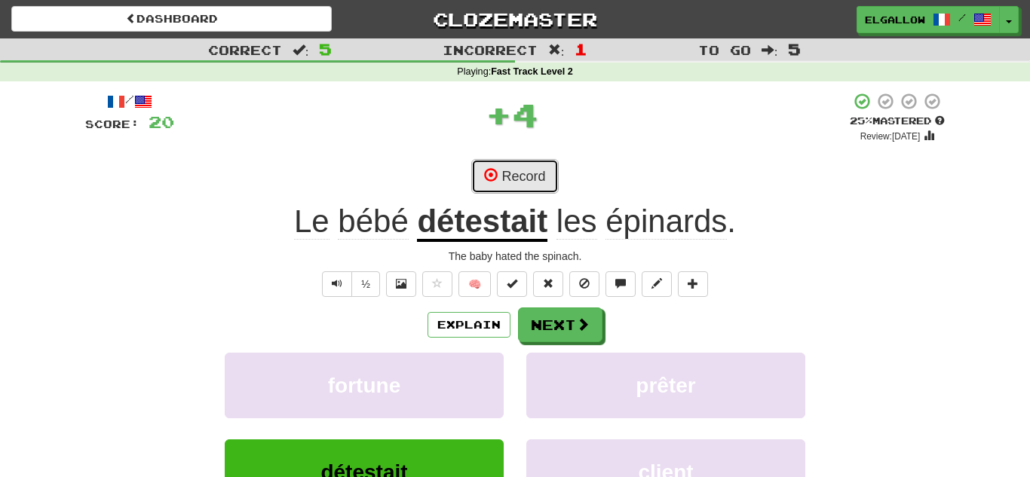
click at [547, 178] on button "Record" at bounding box center [514, 176] width 87 height 35
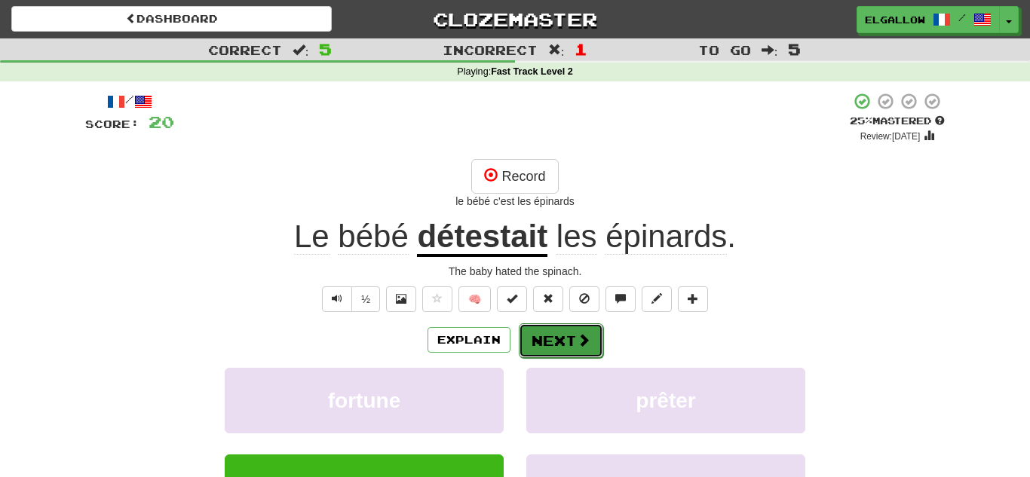
click at [554, 328] on button "Next" at bounding box center [561, 341] width 84 height 35
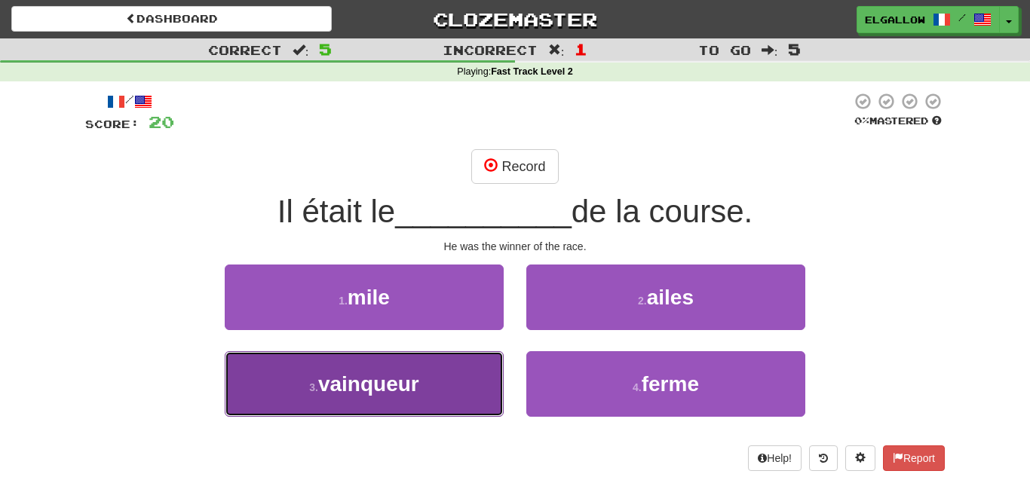
click at [392, 402] on button "3 . vainqueur" at bounding box center [364, 384] width 279 height 66
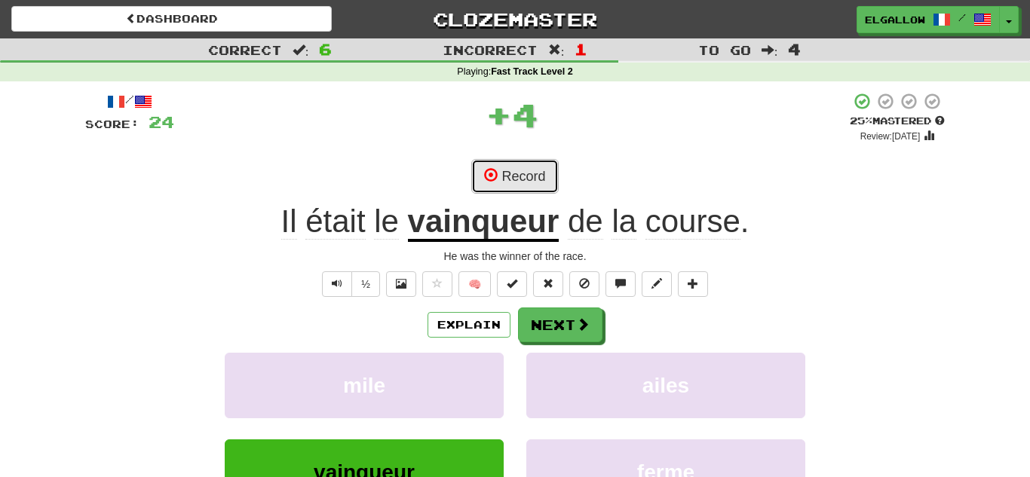
click at [535, 165] on button "Record" at bounding box center [514, 176] width 87 height 35
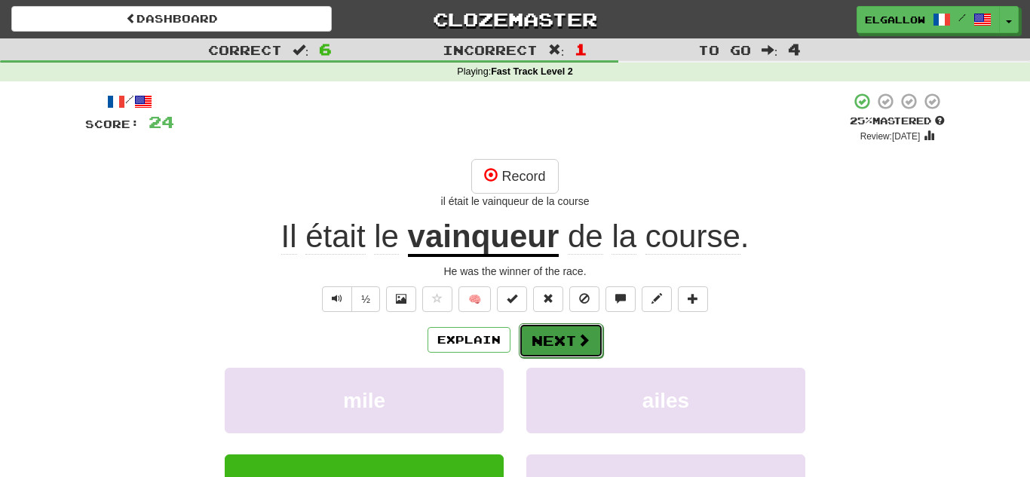
click at [564, 341] on button "Next" at bounding box center [561, 341] width 84 height 35
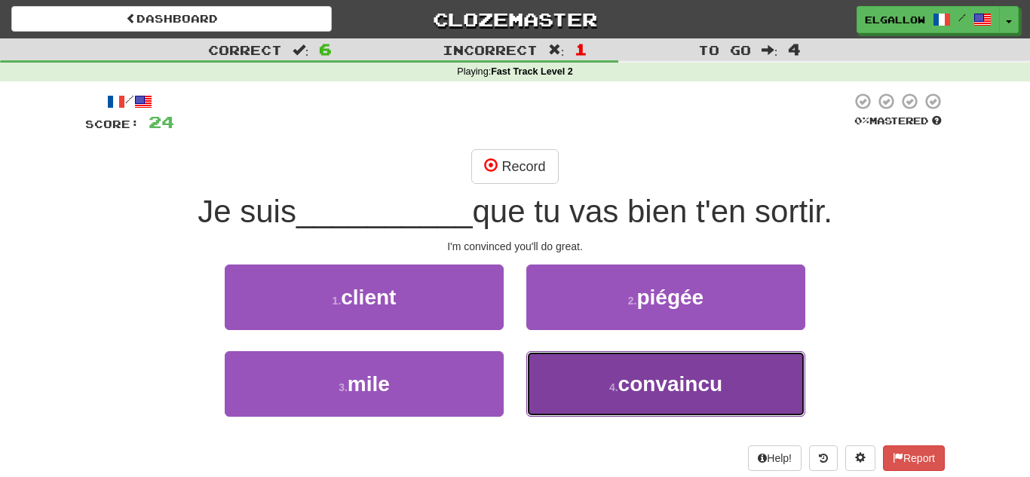
click at [617, 371] on button "4 . convaincu" at bounding box center [665, 384] width 279 height 66
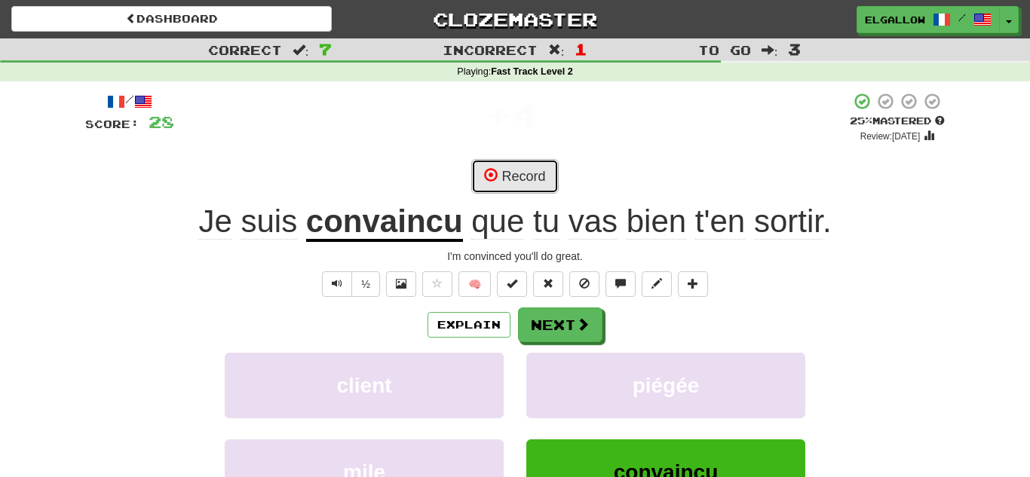
click at [538, 186] on button "Record" at bounding box center [514, 176] width 87 height 35
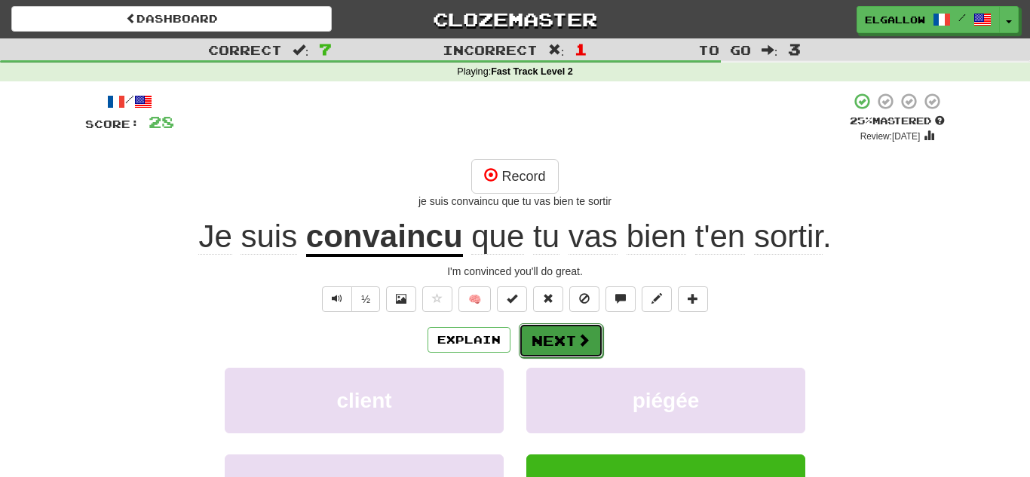
click at [560, 339] on button "Next" at bounding box center [561, 341] width 84 height 35
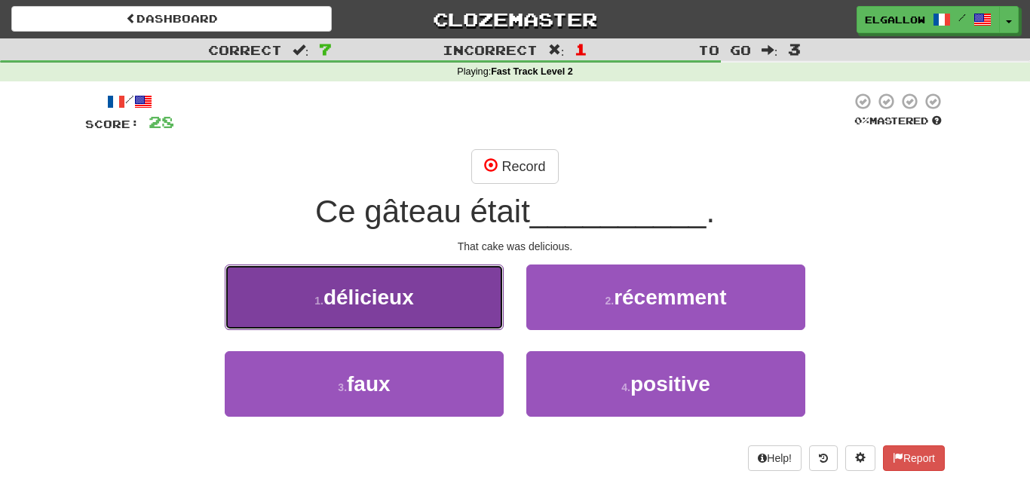
click at [408, 314] on button "1 . délicieux" at bounding box center [364, 298] width 279 height 66
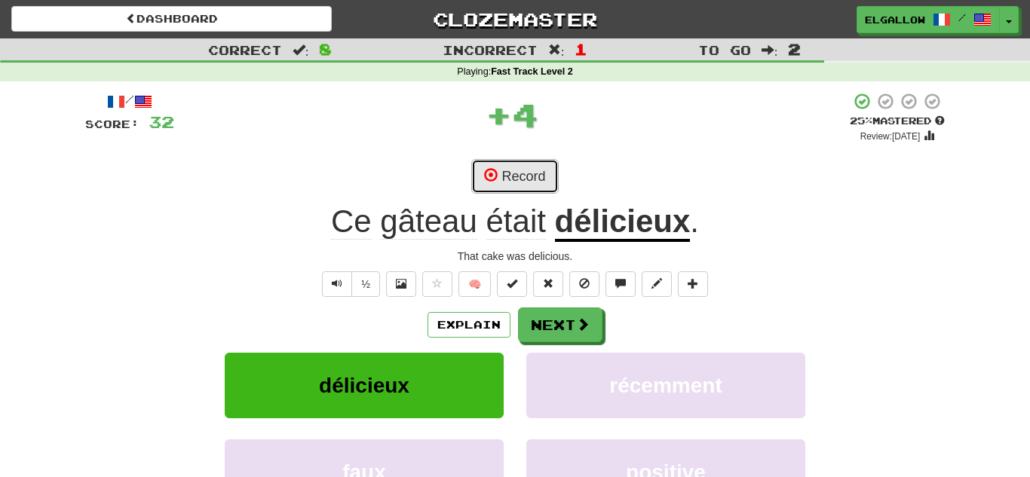
click at [536, 171] on button "Record" at bounding box center [514, 176] width 87 height 35
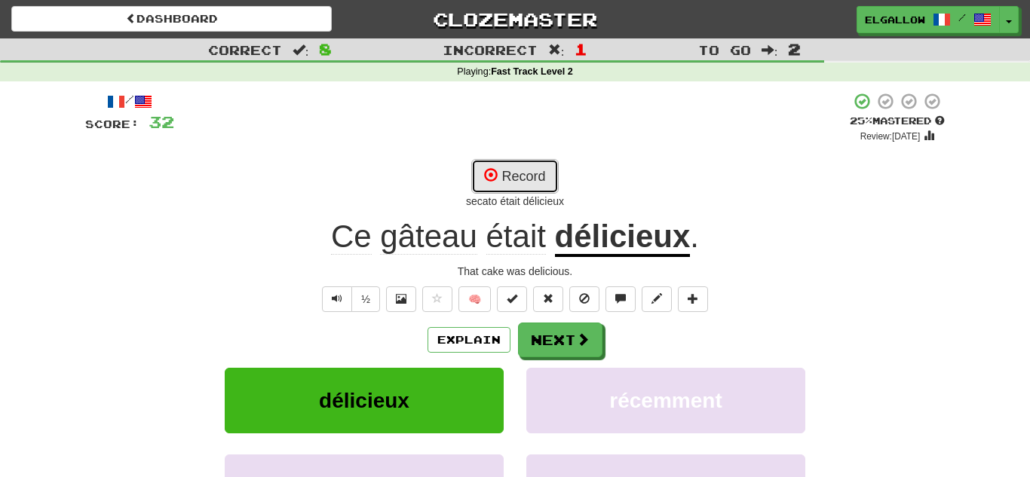
click at [536, 174] on button "Record" at bounding box center [514, 176] width 87 height 35
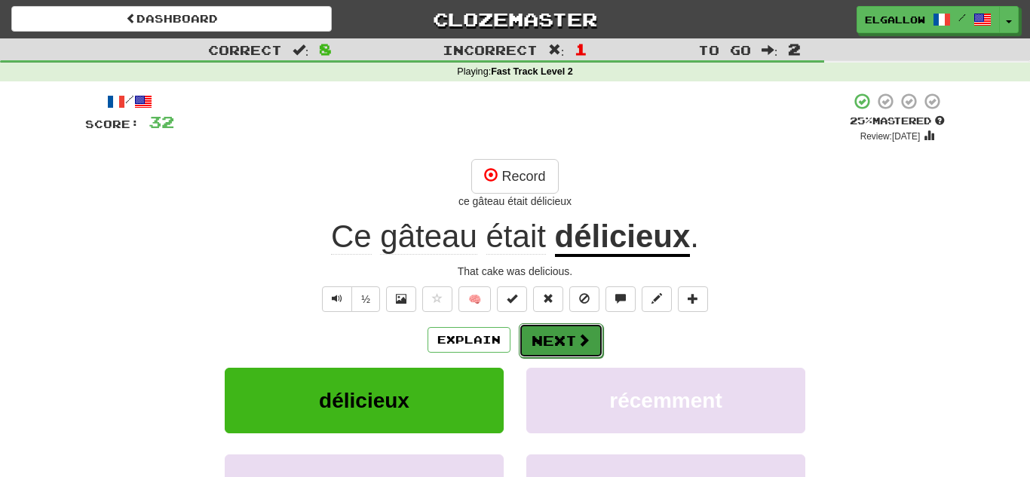
click at [556, 333] on button "Next" at bounding box center [561, 341] width 84 height 35
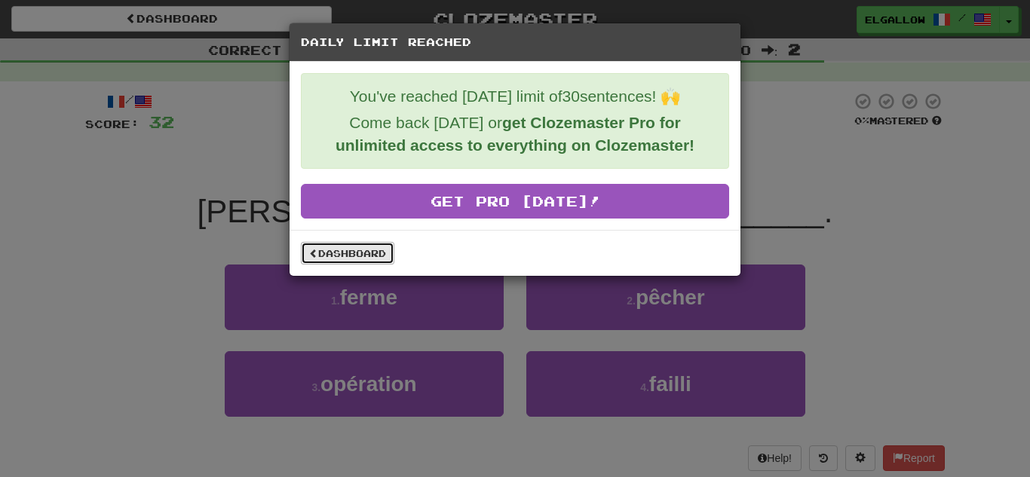
click at [385, 254] on link "Dashboard" at bounding box center [348, 253] width 94 height 23
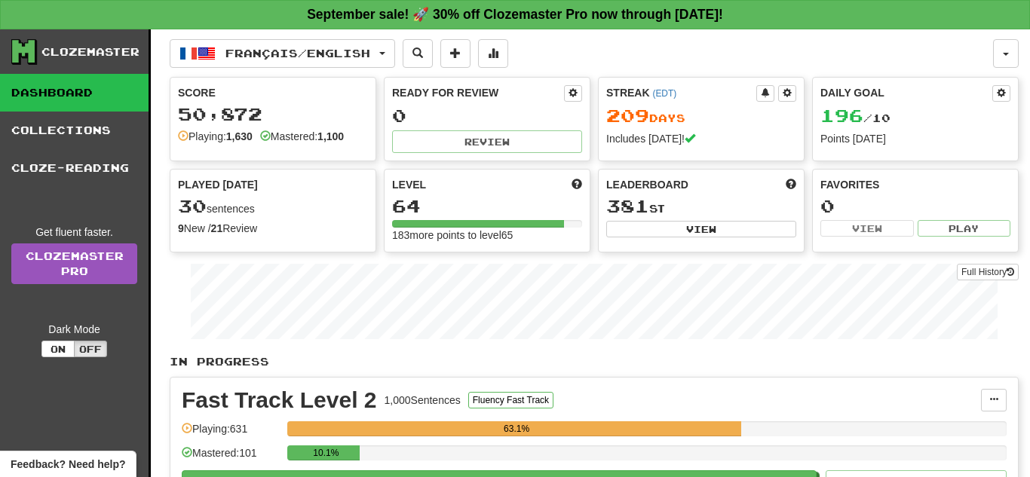
click at [249, 69] on div "Français / English Français / English Streak: 209 Review: 0 Daily Goal: 196 / 1…" at bounding box center [594, 324] width 849 height 591
click at [253, 65] on button "Français / English" at bounding box center [282, 53] width 225 height 29
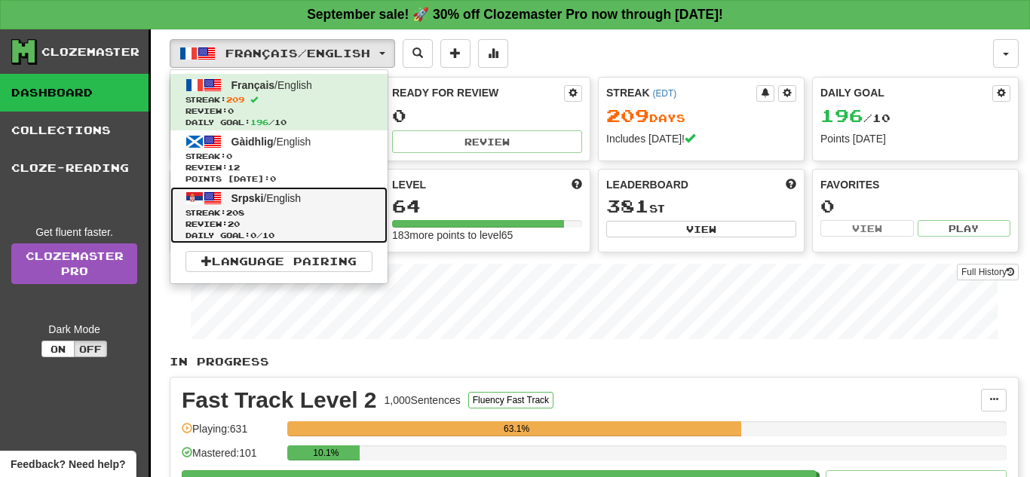
click at [250, 202] on span "Srpski" at bounding box center [248, 198] width 32 height 12
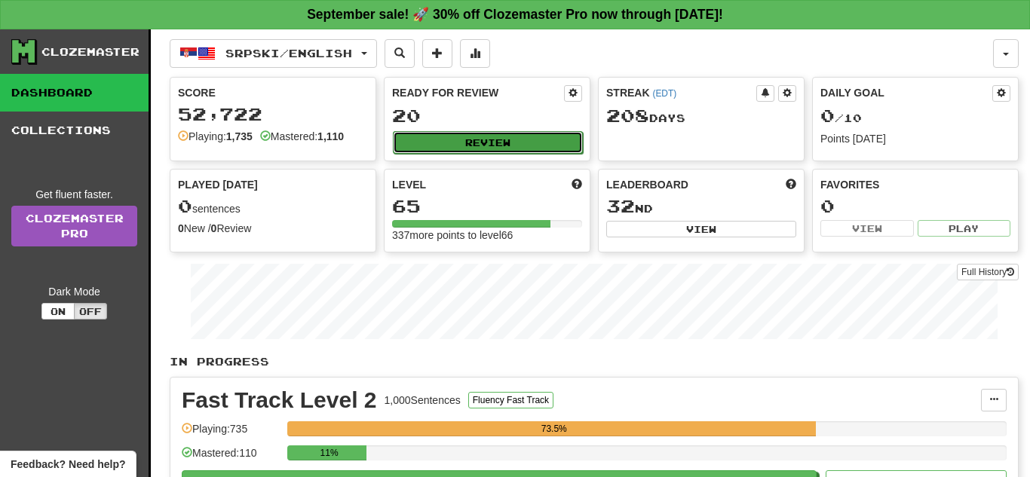
click at [443, 143] on button "Review" at bounding box center [488, 142] width 190 height 23
select select "**"
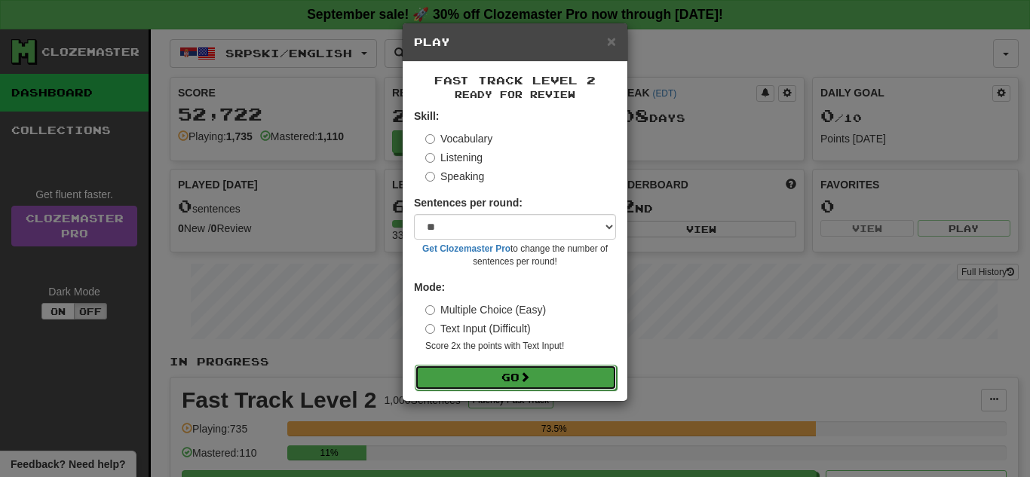
click at [502, 371] on button "Go" at bounding box center [516, 378] width 202 height 26
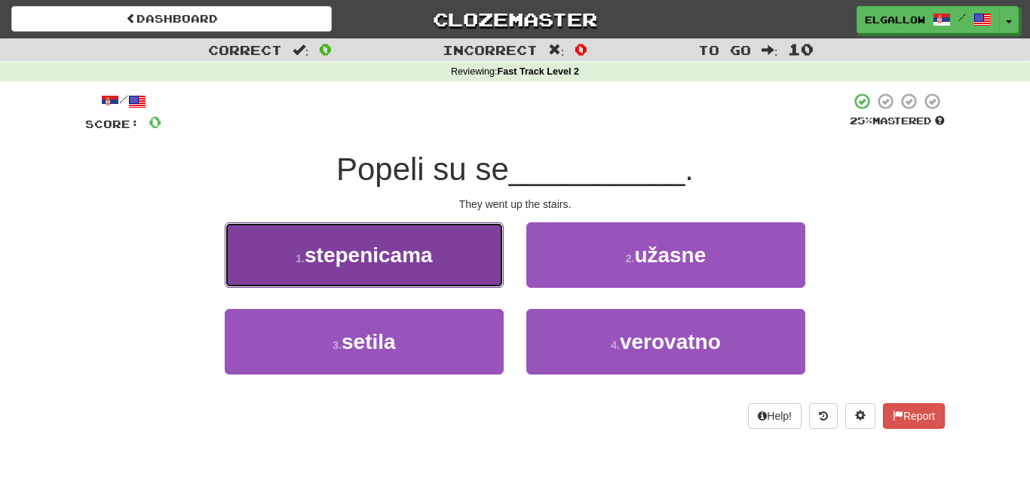
click at [296, 277] on button "1 . stepenicama" at bounding box center [364, 255] width 279 height 66
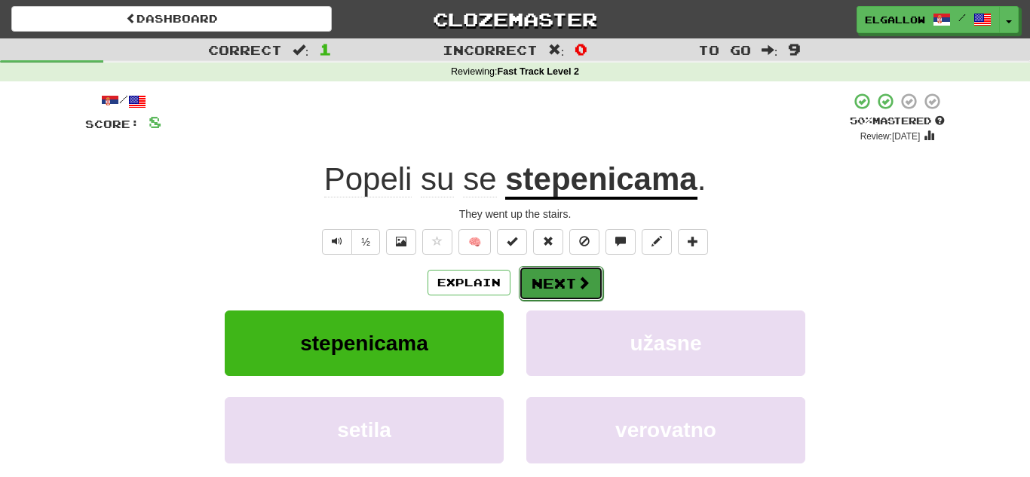
click at [555, 286] on button "Next" at bounding box center [561, 283] width 84 height 35
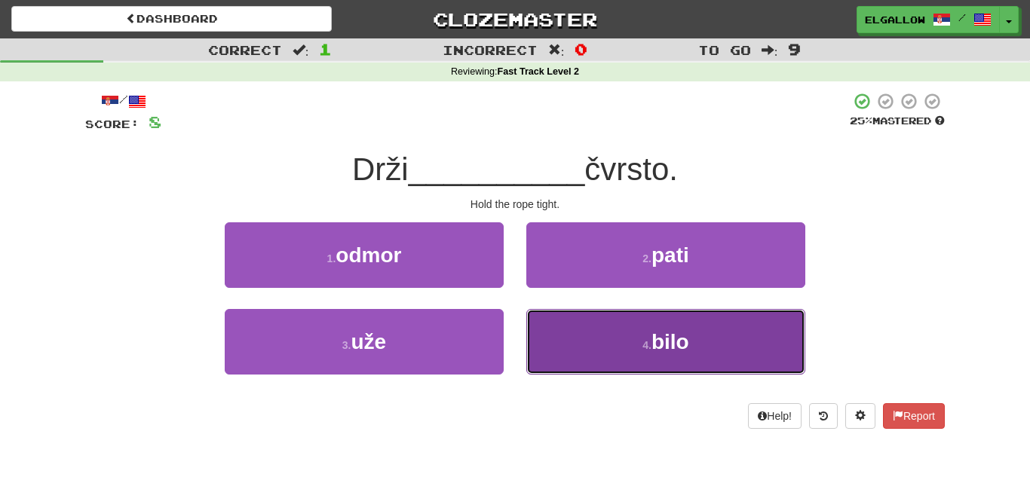
click at [648, 344] on small "4 ." at bounding box center [647, 345] width 9 height 12
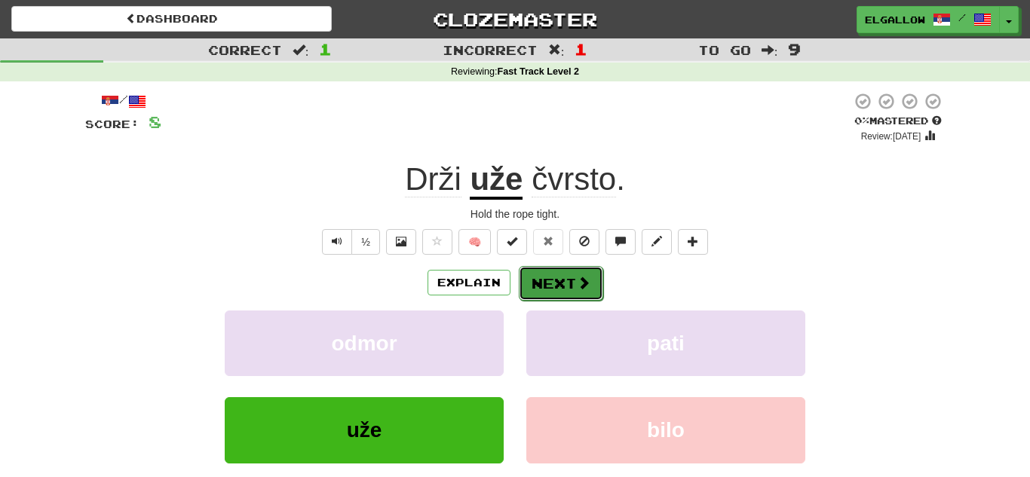
click at [573, 279] on button "Next" at bounding box center [561, 283] width 84 height 35
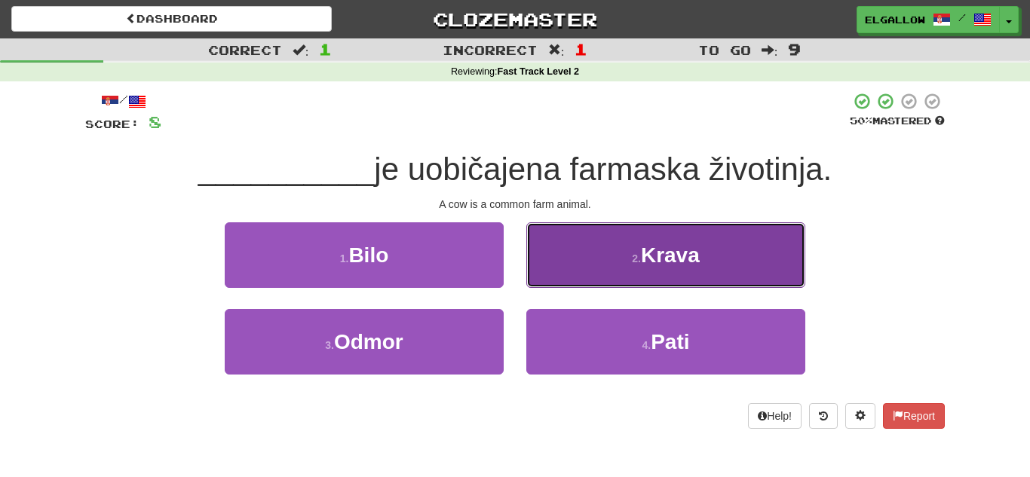
click at [717, 247] on button "2 . Krava" at bounding box center [665, 255] width 279 height 66
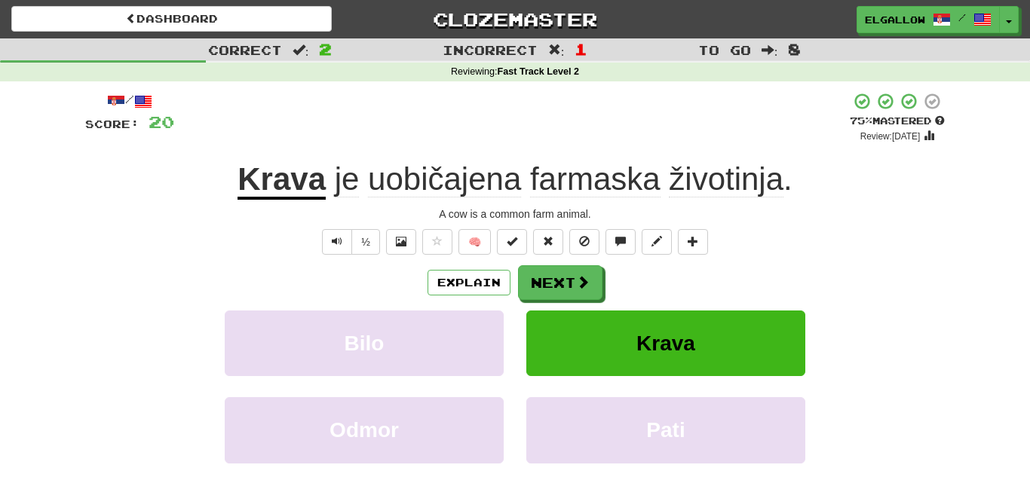
click at [532, 300] on div "Explain Next Bilo Krava Odmor Pati Learn more: Bilo Krava Odmor Pati" at bounding box center [515, 386] width 860 height 242
click at [540, 297] on button "Next" at bounding box center [561, 283] width 84 height 35
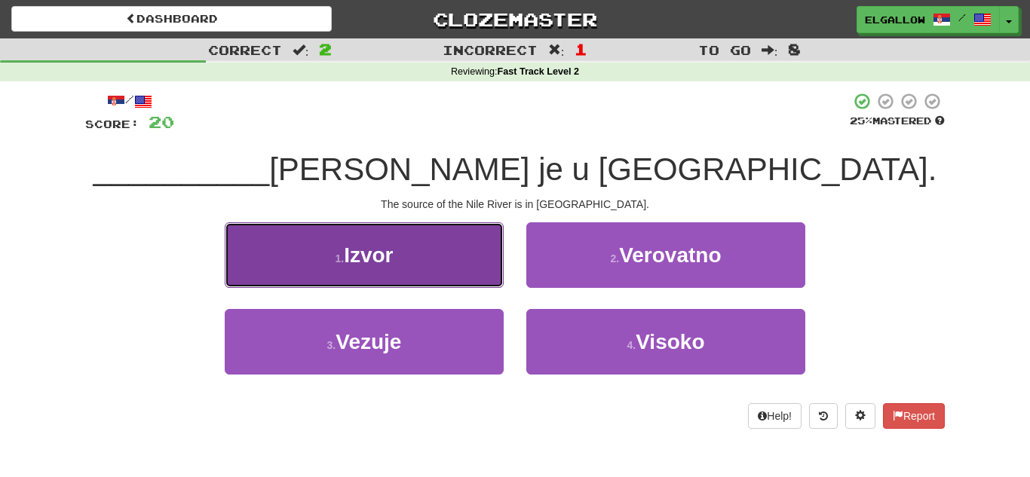
click at [340, 275] on button "1 . Izvor" at bounding box center [364, 255] width 279 height 66
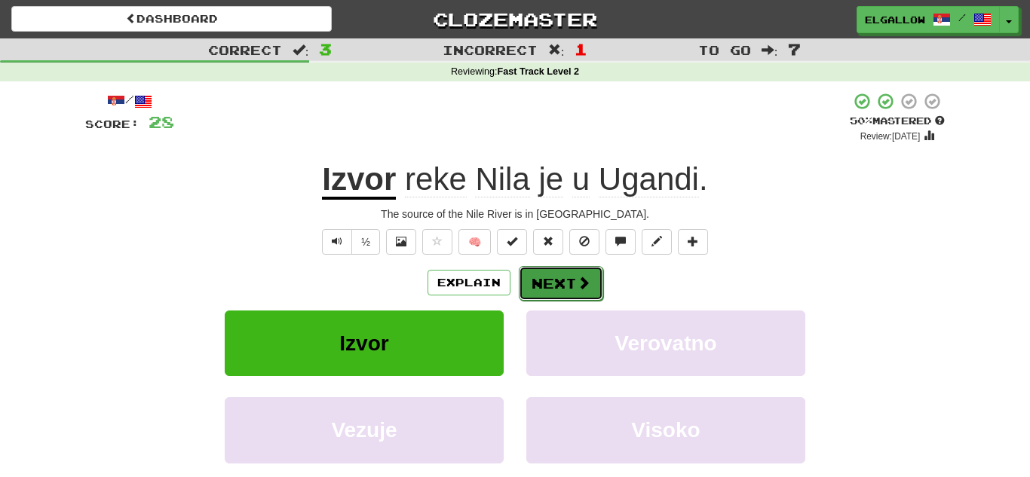
click at [585, 281] on span at bounding box center [584, 283] width 14 height 14
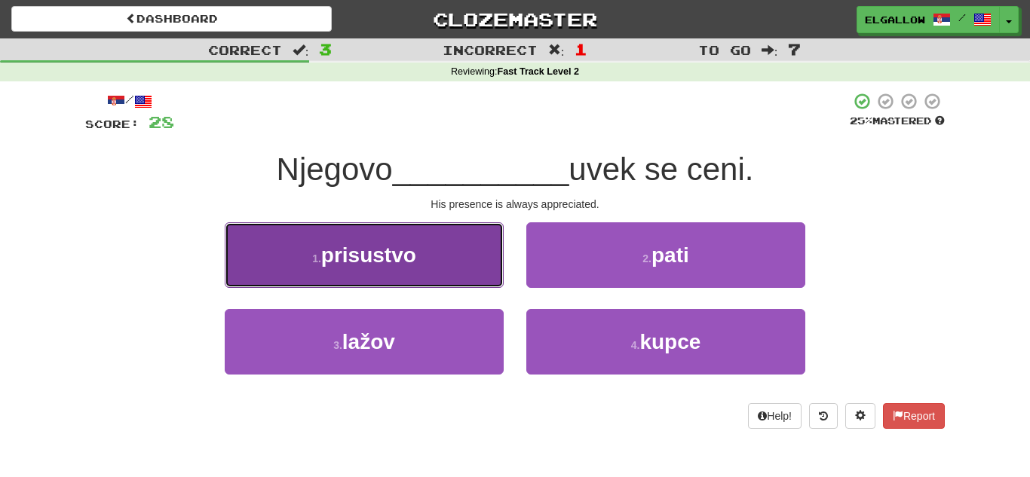
click at [348, 276] on button "1 . prisustvo" at bounding box center [364, 255] width 279 height 66
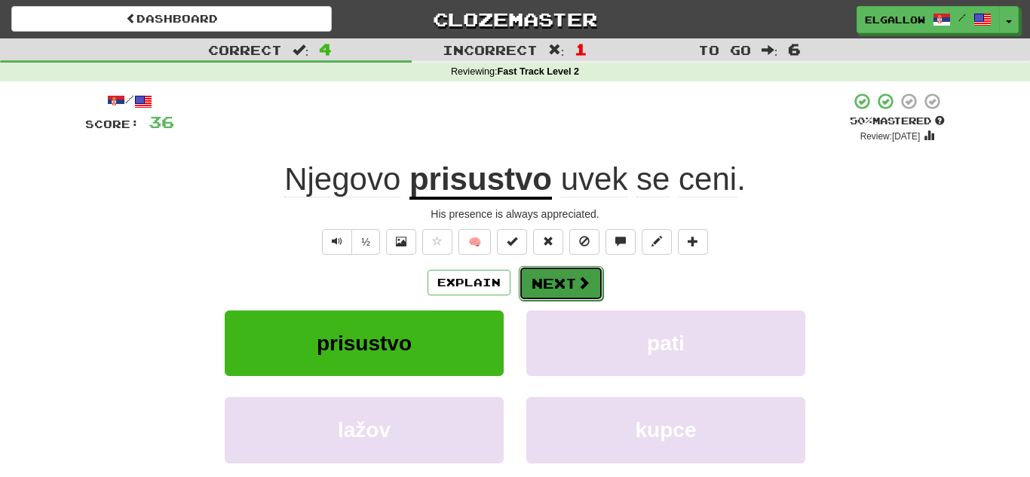
click at [579, 294] on button "Next" at bounding box center [561, 283] width 84 height 35
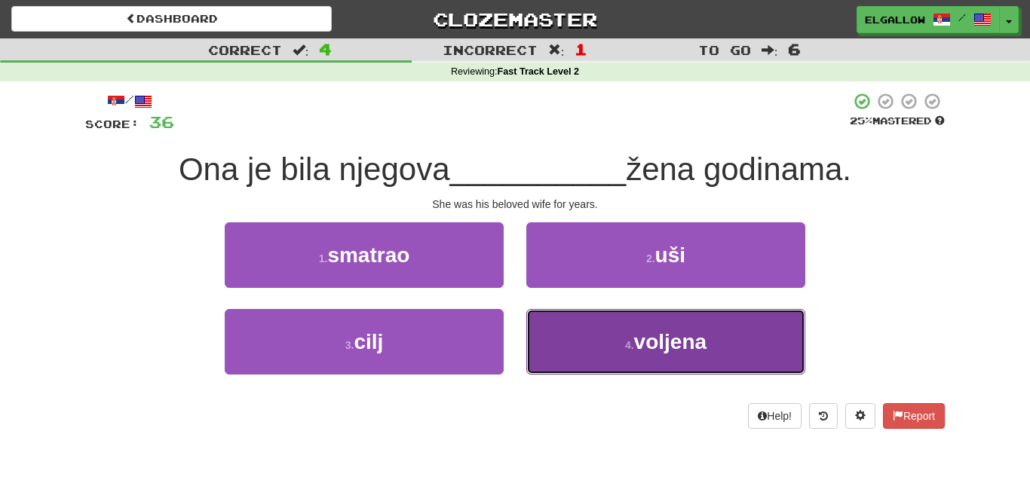
click at [693, 367] on button "4 . voljena" at bounding box center [665, 342] width 279 height 66
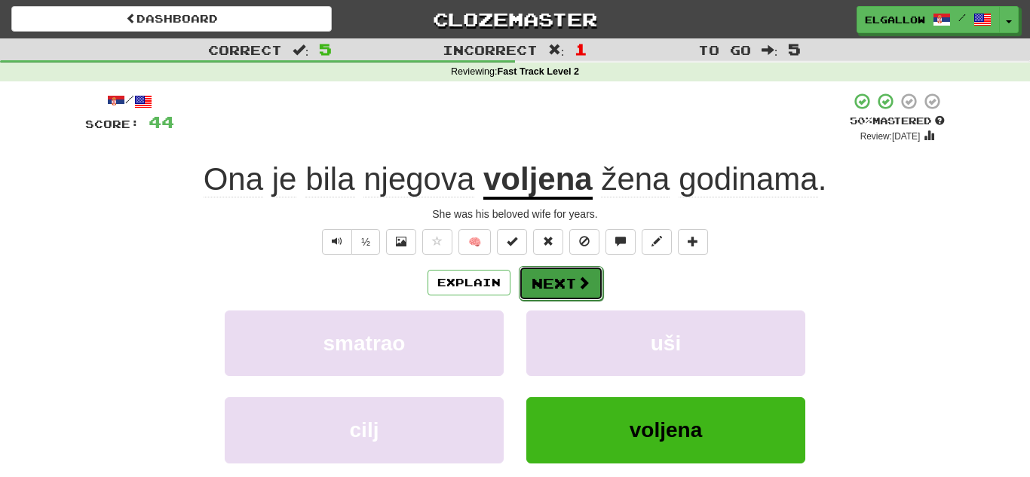
click at [567, 290] on button "Next" at bounding box center [561, 283] width 84 height 35
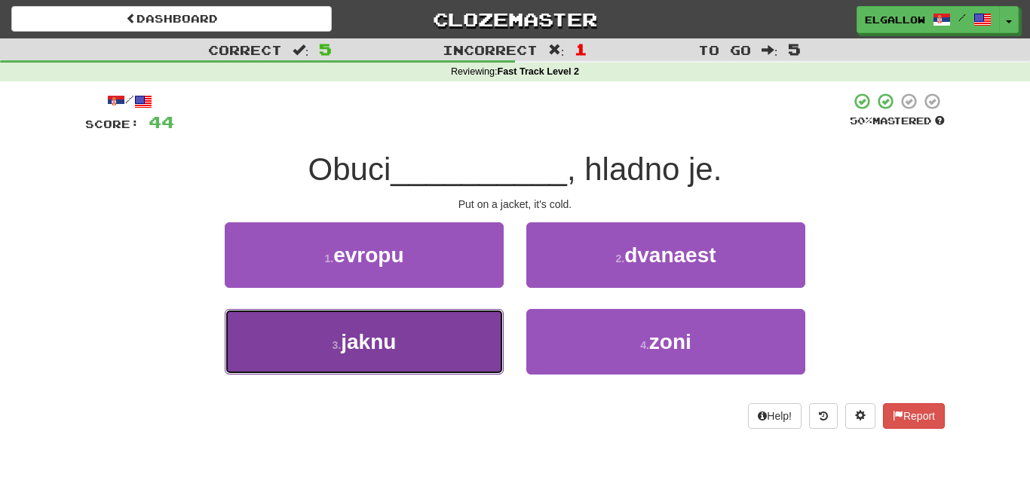
click at [446, 341] on button "3 . jaknu" at bounding box center [364, 342] width 279 height 66
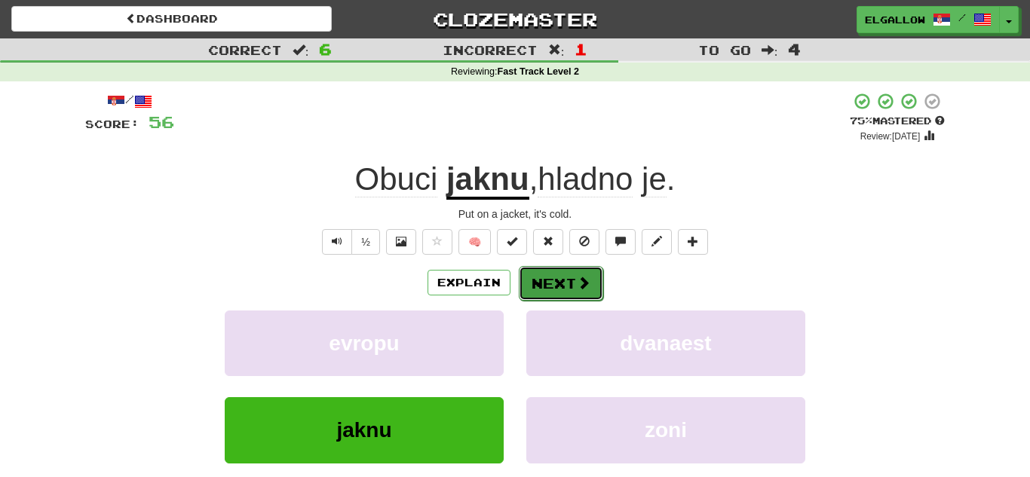
click at [519, 279] on button "Next" at bounding box center [561, 283] width 84 height 35
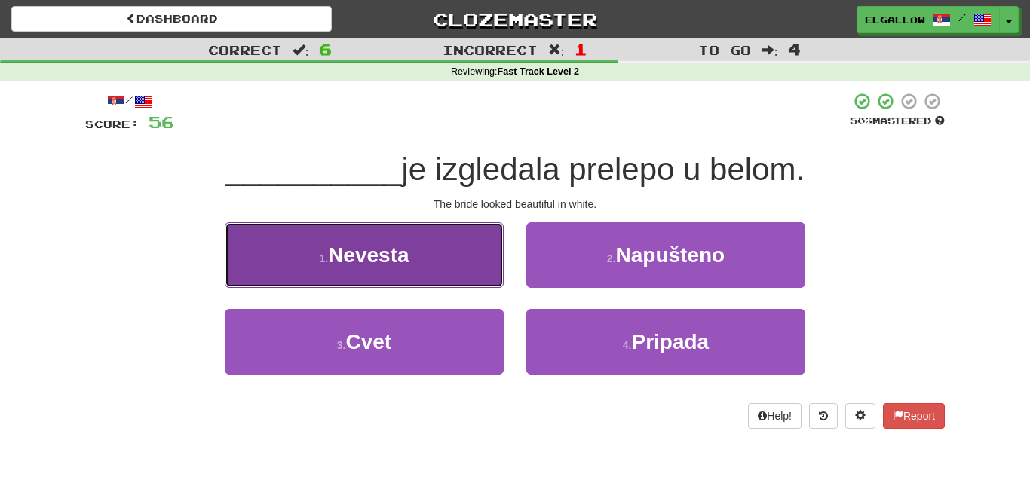
click at [289, 256] on button "1 . Nevesta" at bounding box center [364, 255] width 279 height 66
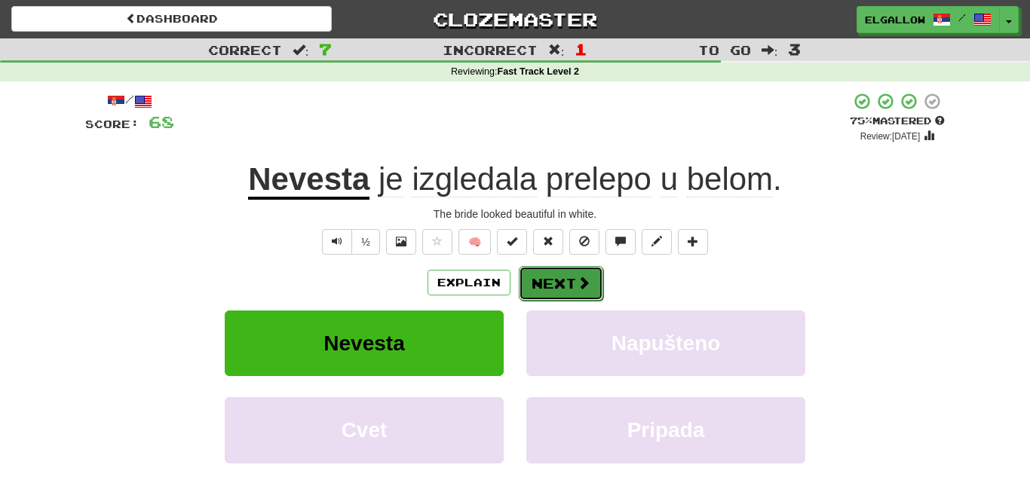
click at [572, 294] on button "Next" at bounding box center [561, 283] width 84 height 35
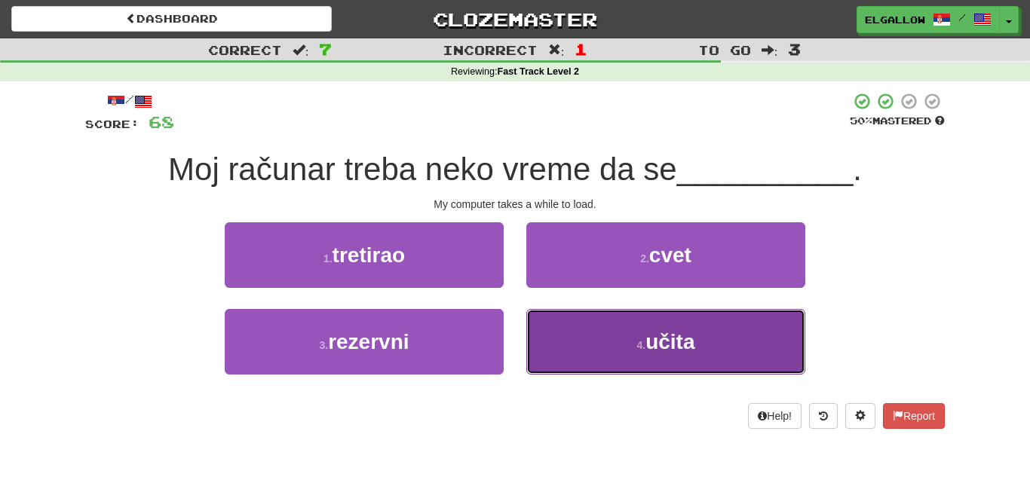
click at [624, 347] on button "4 . učita" at bounding box center [665, 342] width 279 height 66
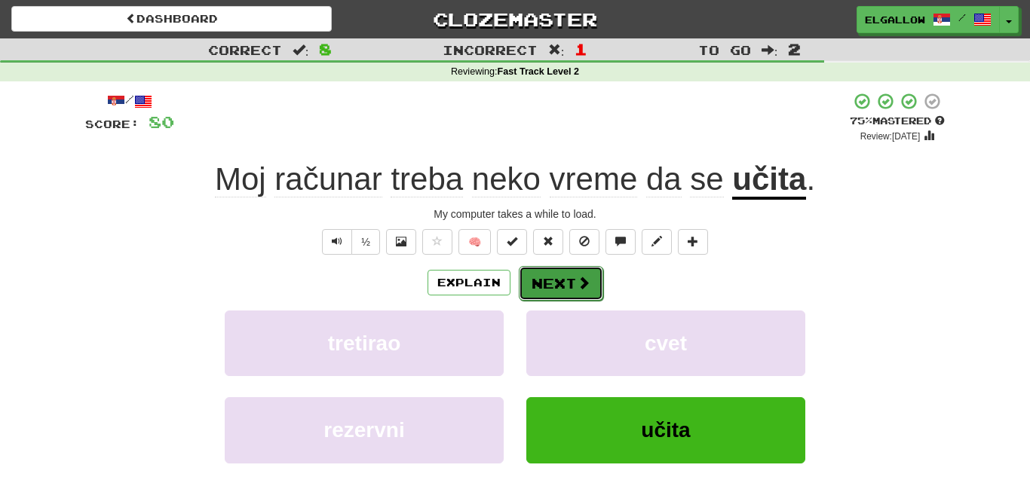
click at [591, 295] on button "Next" at bounding box center [561, 283] width 84 height 35
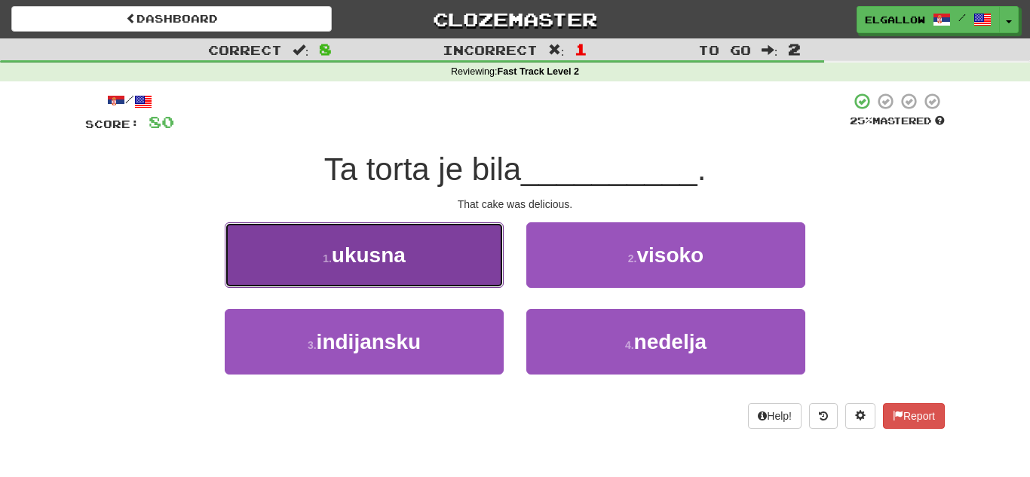
click at [295, 267] on button "1 . ukusna" at bounding box center [364, 255] width 279 height 66
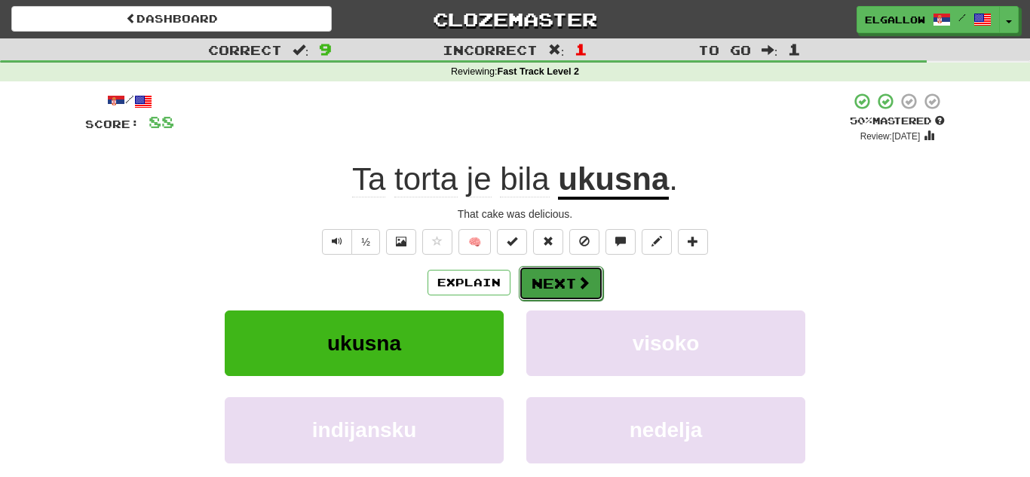
click at [578, 284] on span at bounding box center [584, 283] width 14 height 14
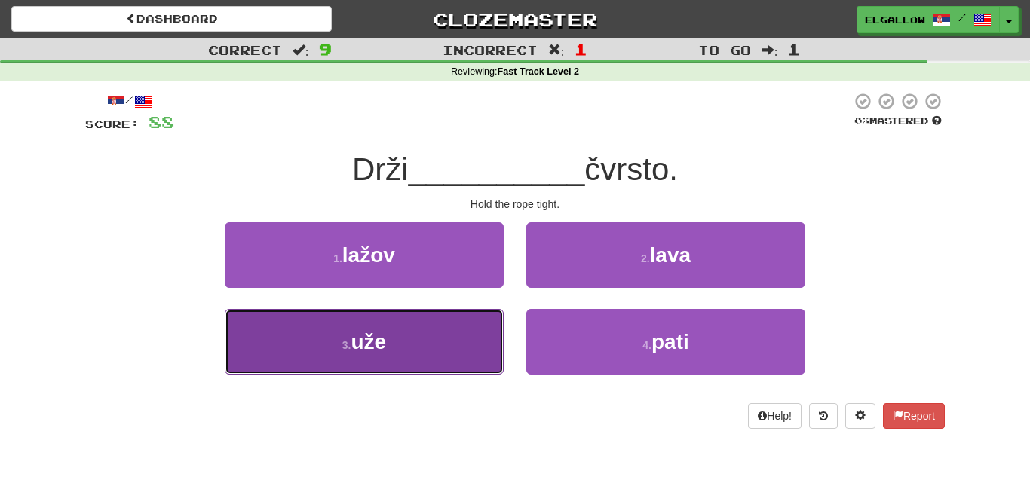
click at [310, 343] on button "3 . uže" at bounding box center [364, 342] width 279 height 66
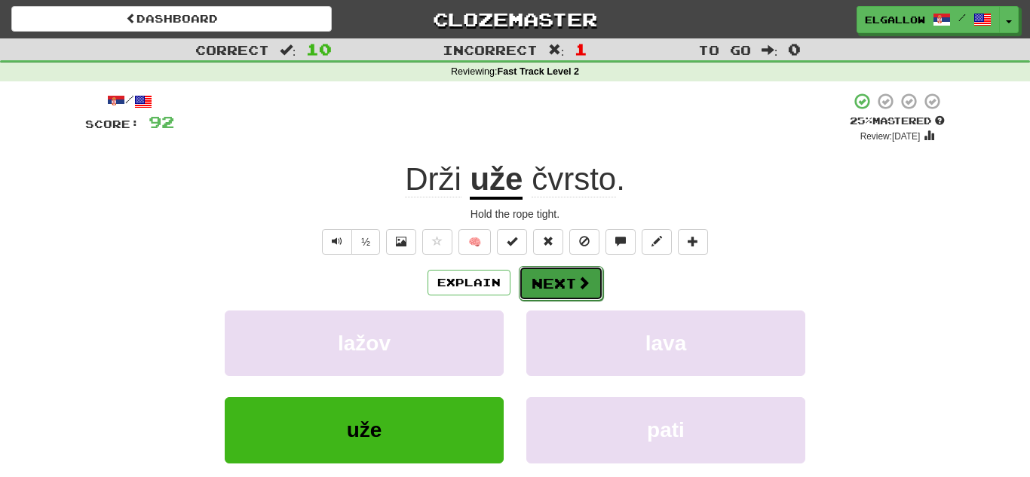
click at [569, 273] on button "Next" at bounding box center [561, 283] width 84 height 35
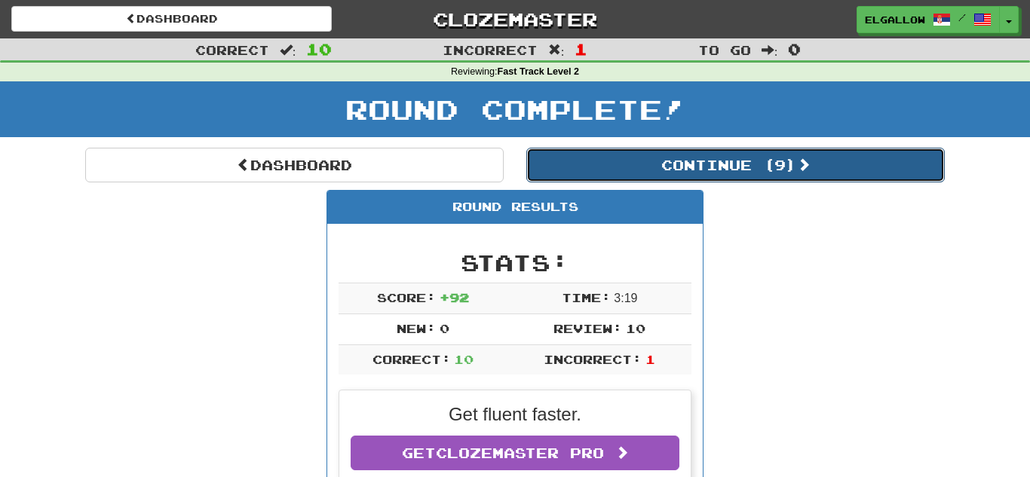
click at [600, 156] on button "Continue ( 9 )" at bounding box center [735, 165] width 419 height 35
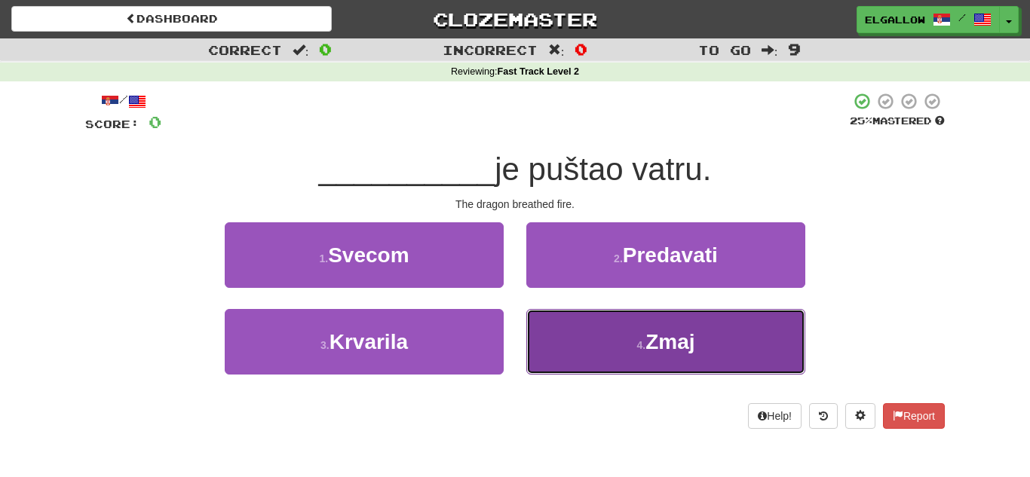
click at [604, 325] on button "4 . Zmaj" at bounding box center [665, 342] width 279 height 66
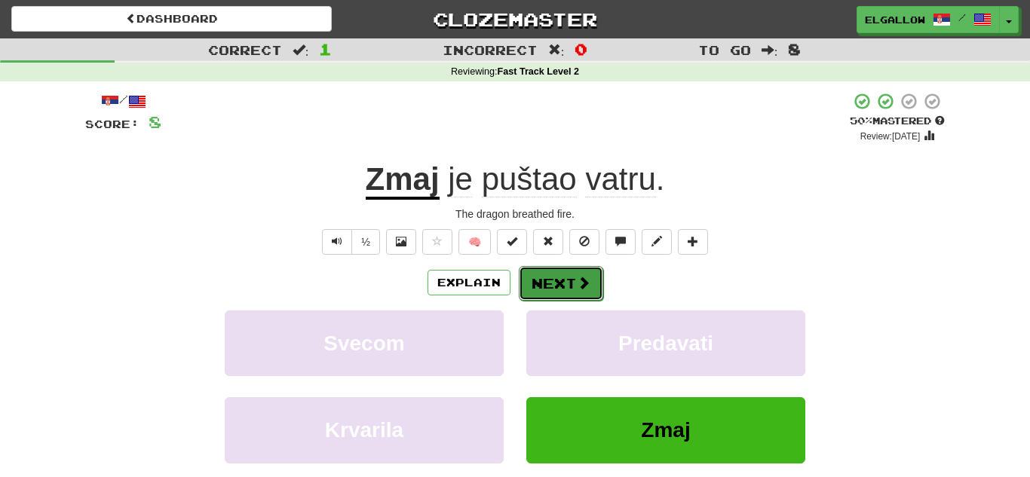
click at [591, 284] on button "Next" at bounding box center [561, 283] width 84 height 35
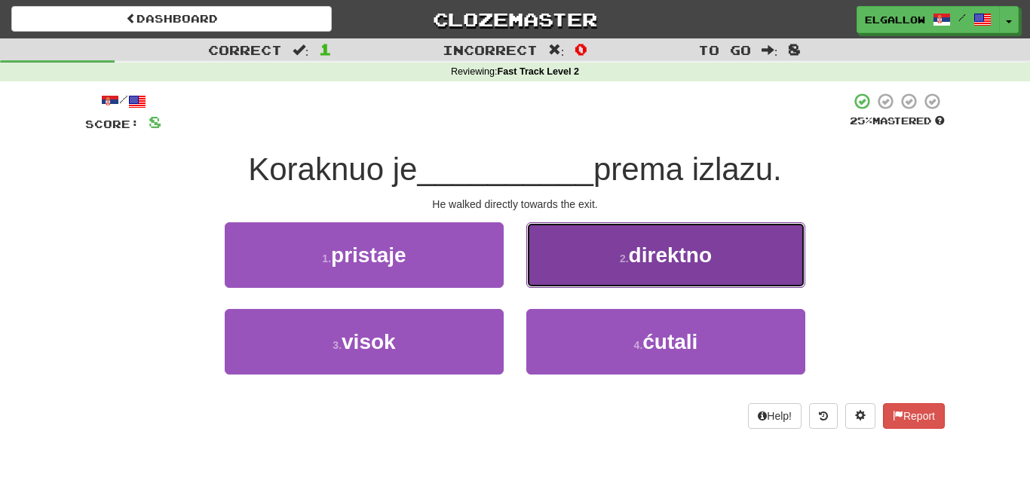
click at [575, 245] on button "2 . direktno" at bounding box center [665, 255] width 279 height 66
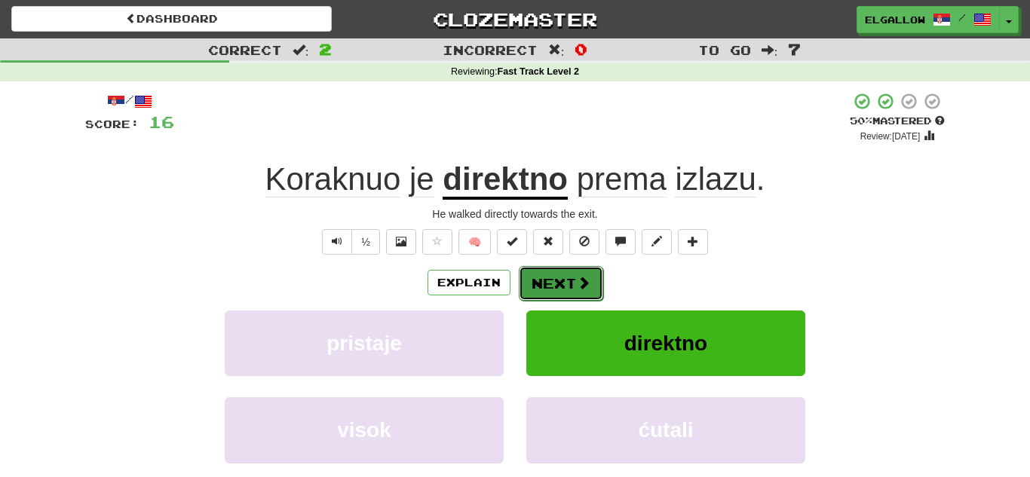
click at [580, 287] on span at bounding box center [584, 283] width 14 height 14
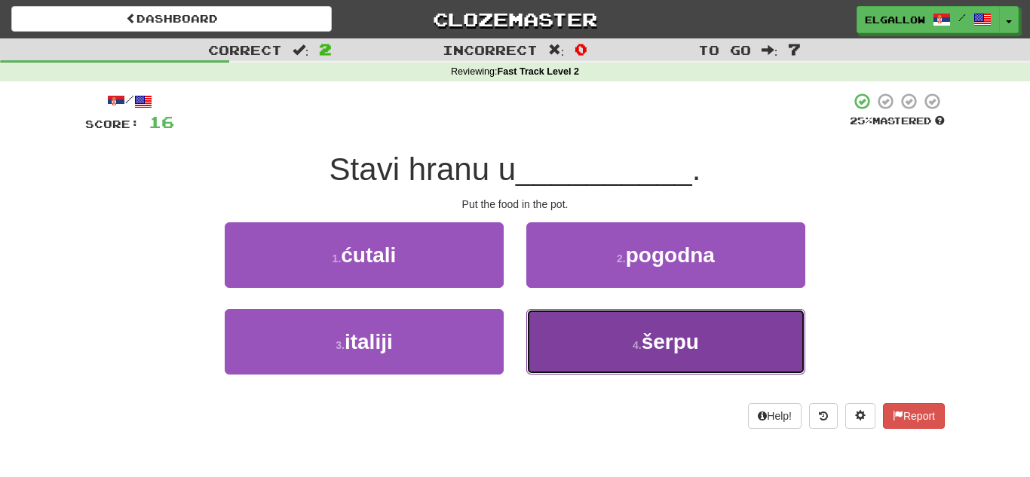
click at [644, 333] on span "šerpu" at bounding box center [670, 341] width 57 height 23
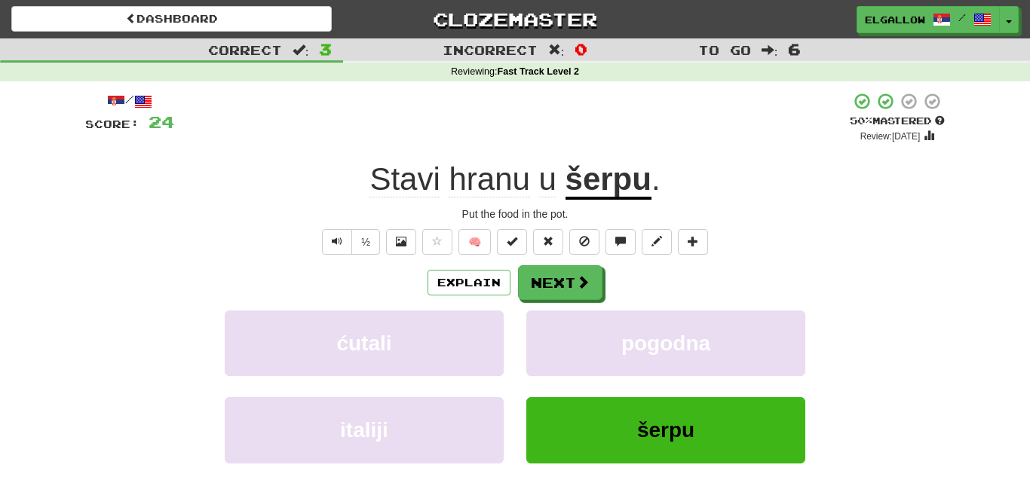
click at [602, 278] on div "Explain Next" at bounding box center [515, 282] width 860 height 35
click at [553, 284] on button "Next" at bounding box center [561, 283] width 84 height 35
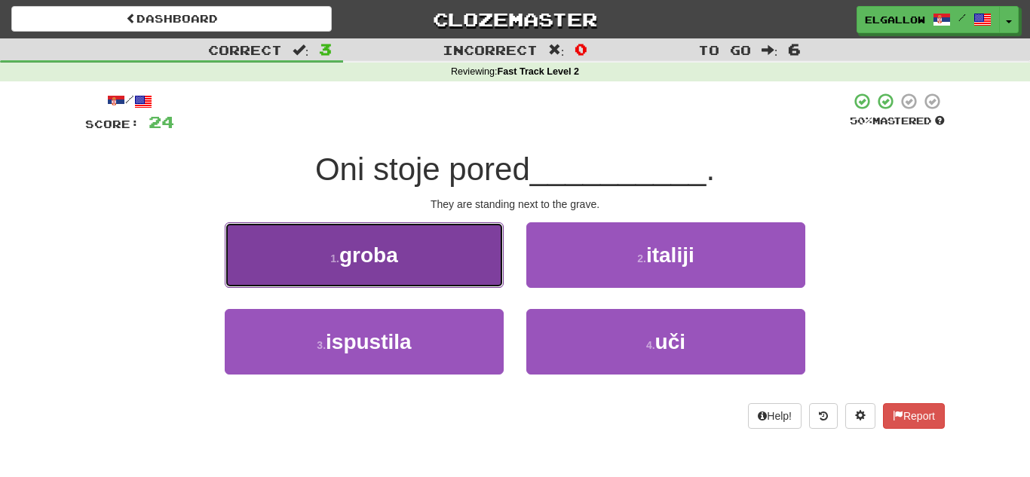
click at [262, 241] on button "1 . groba" at bounding box center [364, 255] width 279 height 66
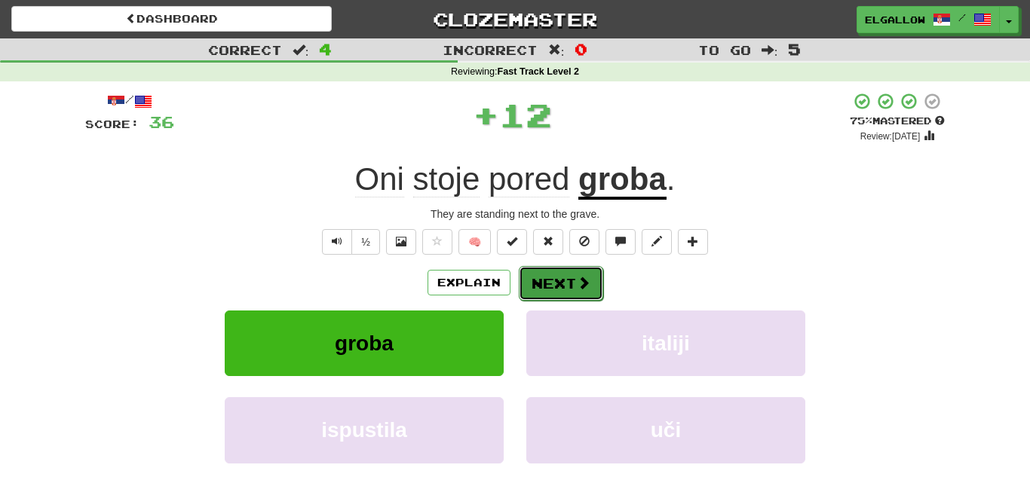
click at [566, 278] on button "Next" at bounding box center [561, 283] width 84 height 35
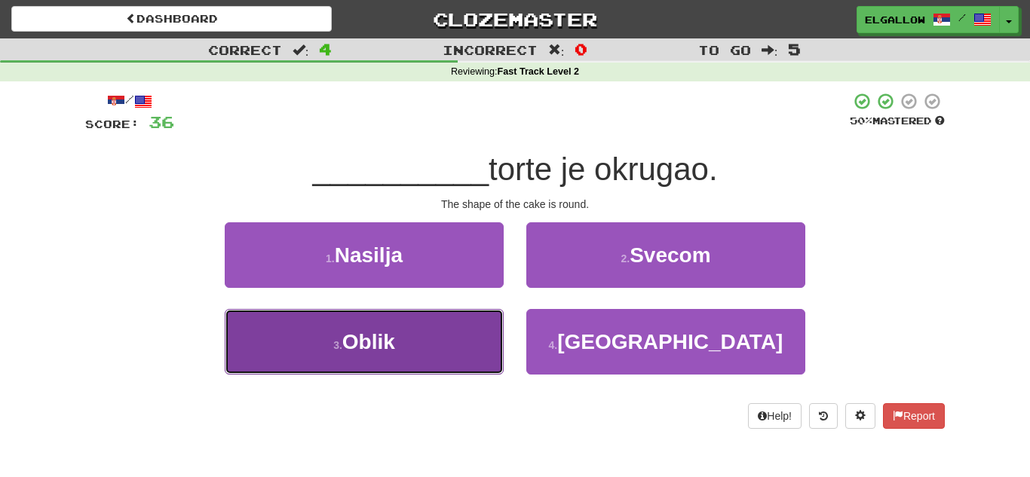
click at [325, 335] on button "3 . Oblik" at bounding box center [364, 342] width 279 height 66
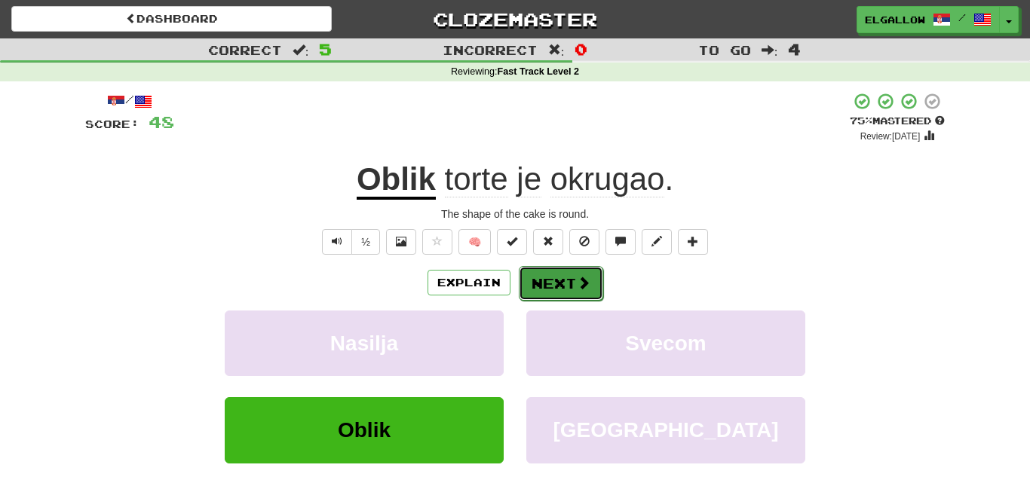
click at [544, 276] on button "Next" at bounding box center [561, 283] width 84 height 35
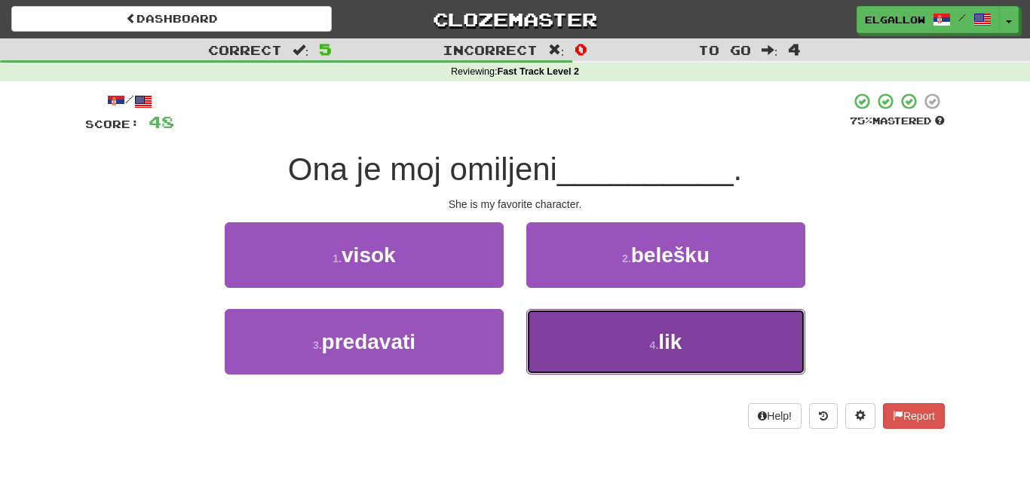
click at [659, 349] on span "lik" at bounding box center [669, 341] width 23 height 23
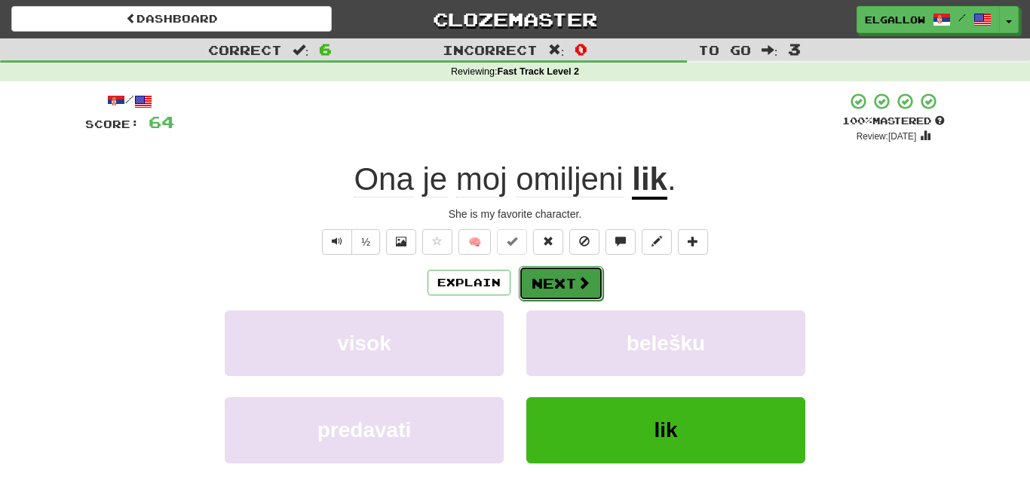
click at [585, 272] on button "Next" at bounding box center [561, 283] width 84 height 35
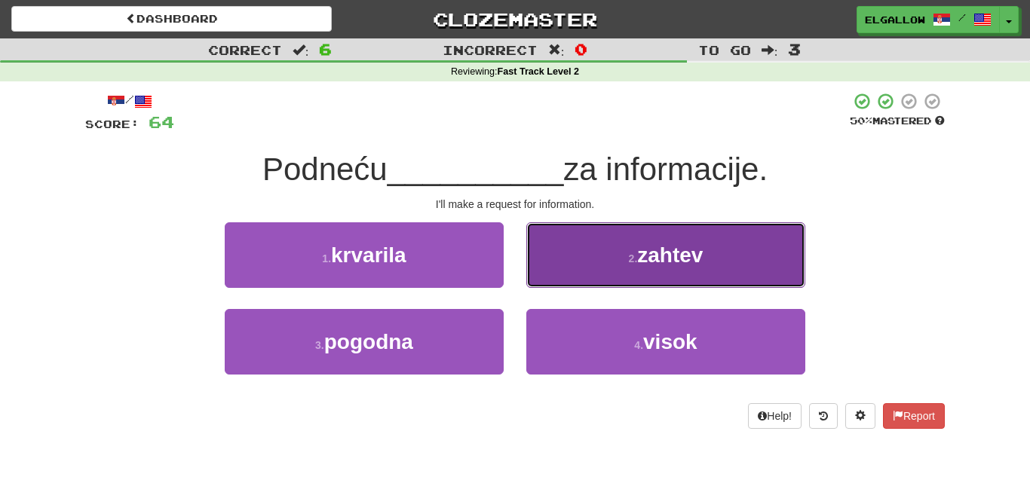
click at [714, 281] on button "2 . zahtev" at bounding box center [665, 255] width 279 height 66
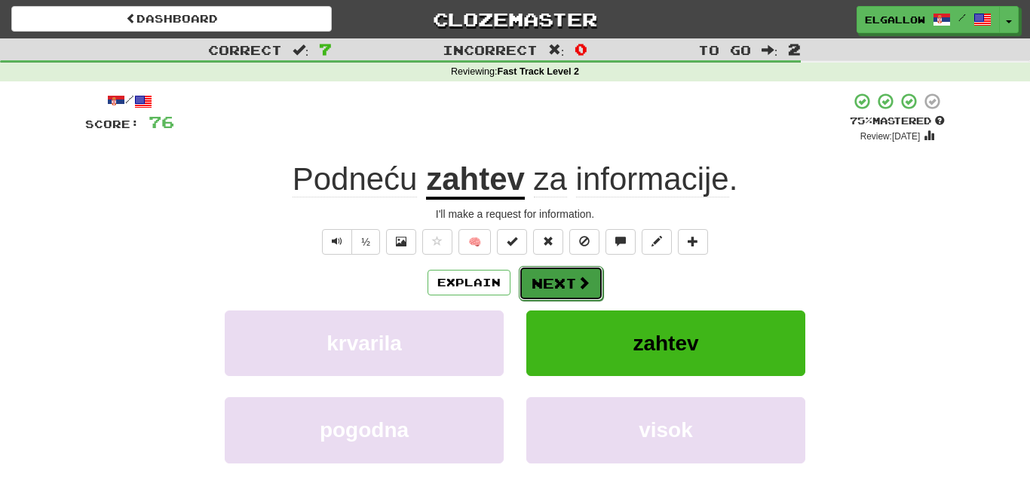
click at [532, 275] on button "Next" at bounding box center [561, 283] width 84 height 35
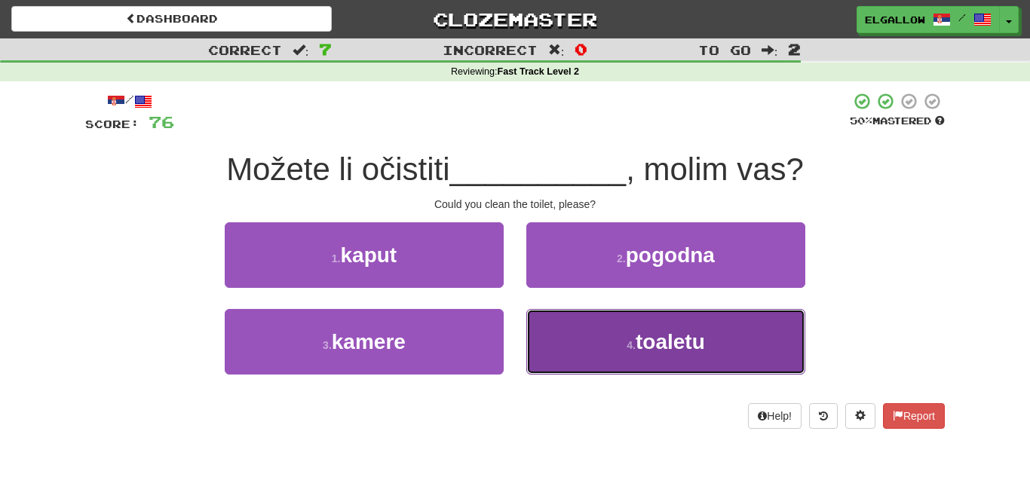
click at [569, 339] on button "4 . toaletu" at bounding box center [665, 342] width 279 height 66
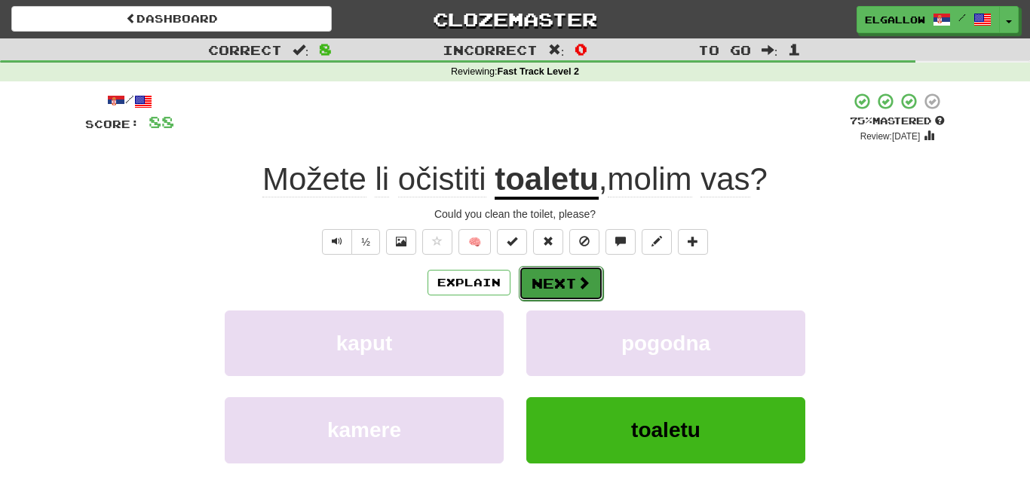
click at [551, 276] on button "Next" at bounding box center [561, 283] width 84 height 35
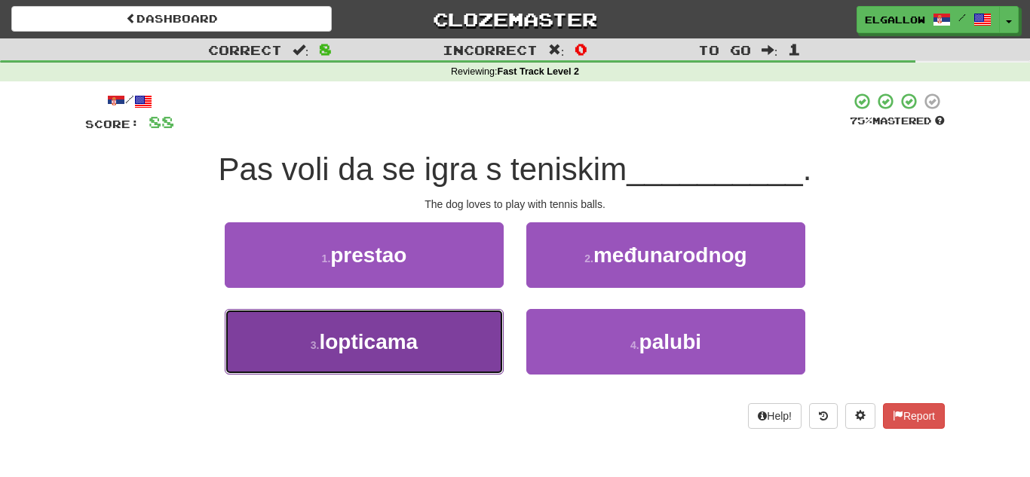
click at [286, 359] on button "3 . lopticama" at bounding box center [364, 342] width 279 height 66
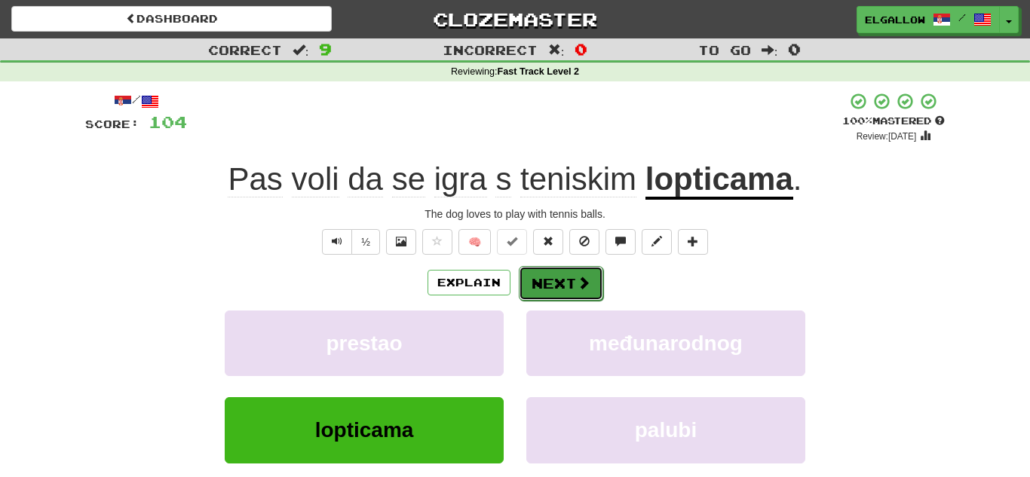
click at [526, 299] on button "Next" at bounding box center [561, 283] width 84 height 35
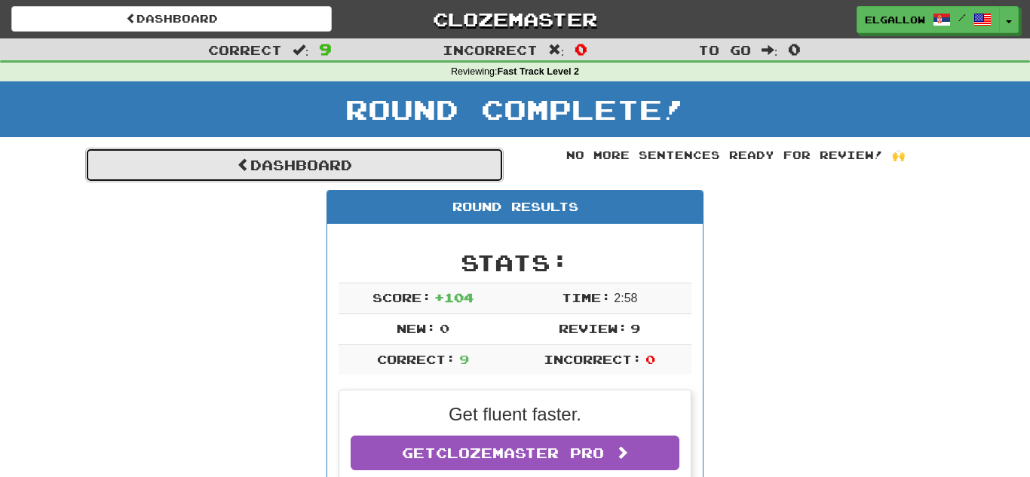
click at [428, 154] on link "Dashboard" at bounding box center [294, 165] width 419 height 35
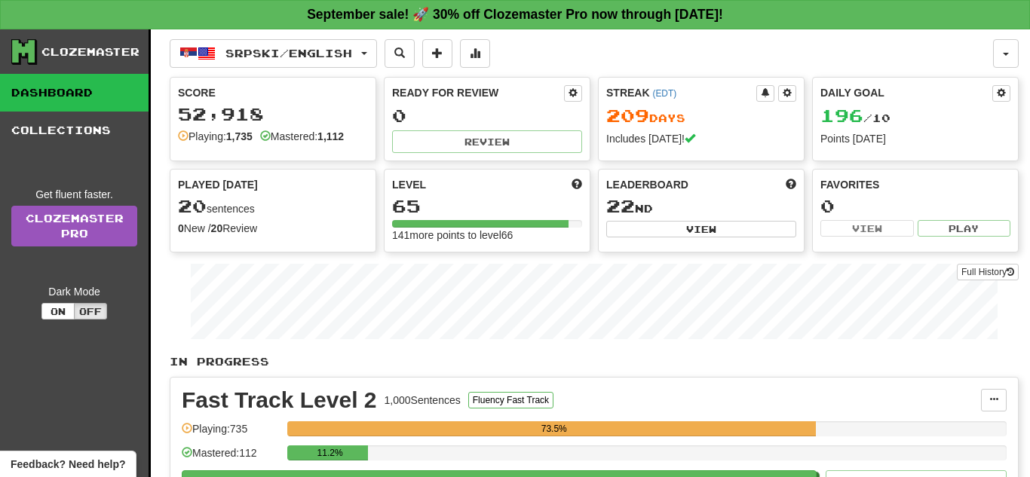
scroll to position [50, 0]
